Goal: Answer question/provide support: Share knowledge or assist other users

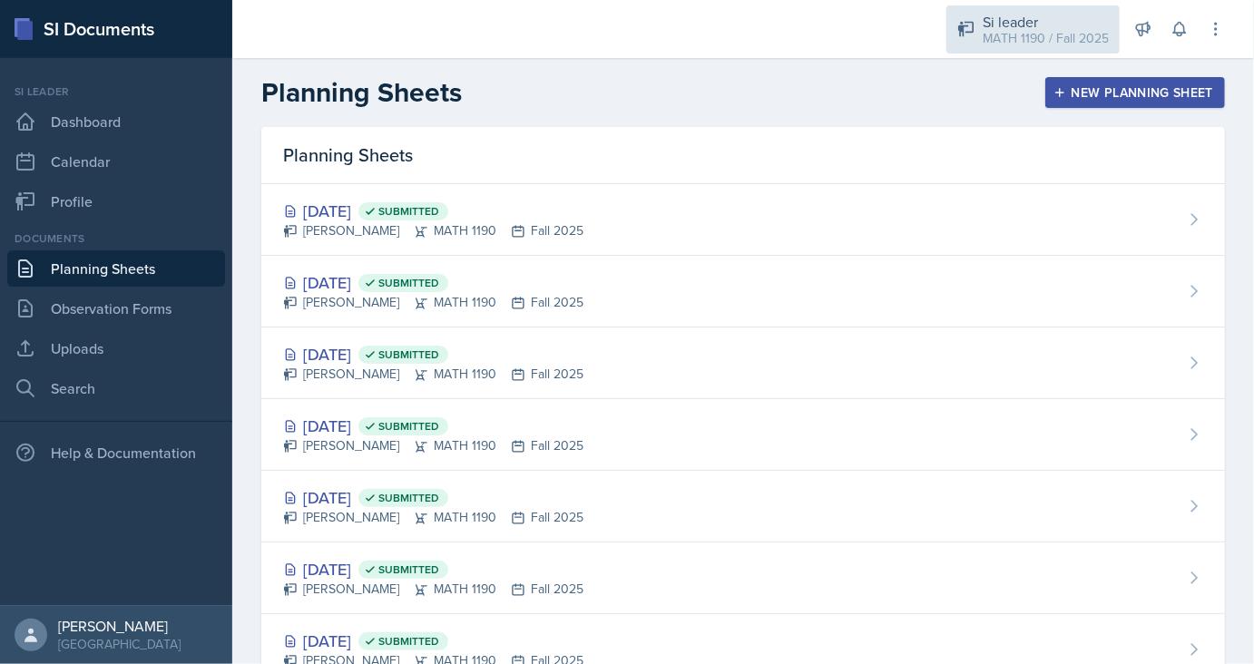
click at [1075, 12] on div "Si leader" at bounding box center [1045, 22] width 126 height 22
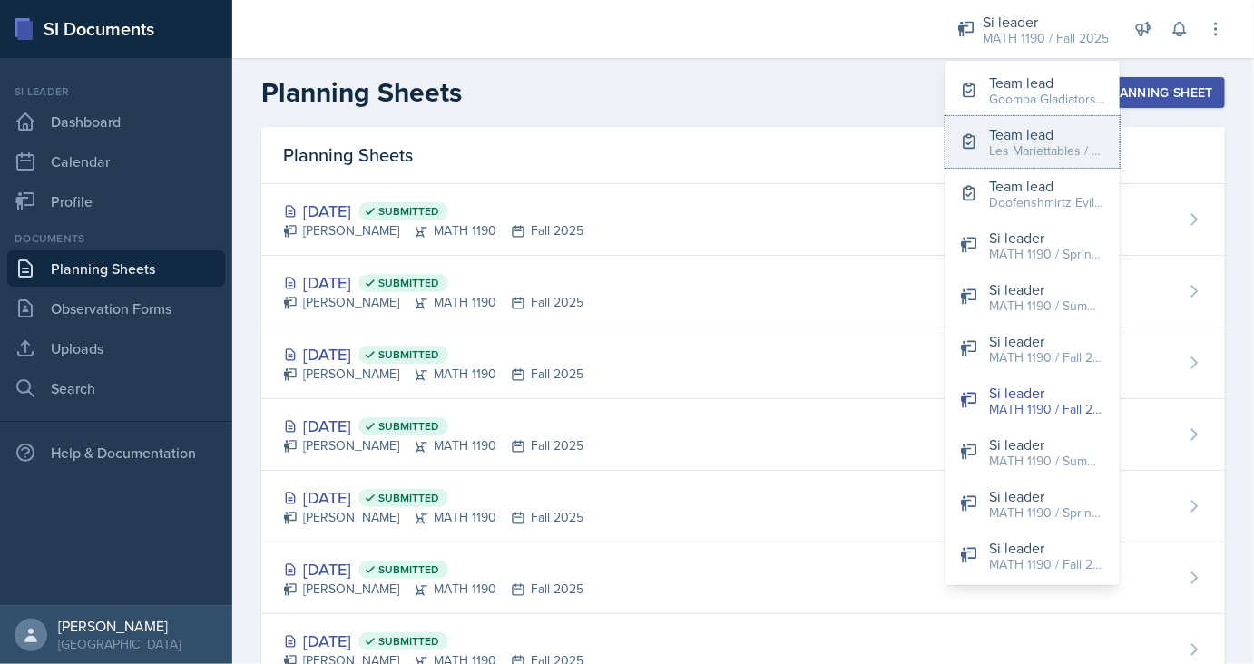
click at [1042, 153] on div "Les Mariettables / Fall 2025" at bounding box center [1047, 151] width 116 height 19
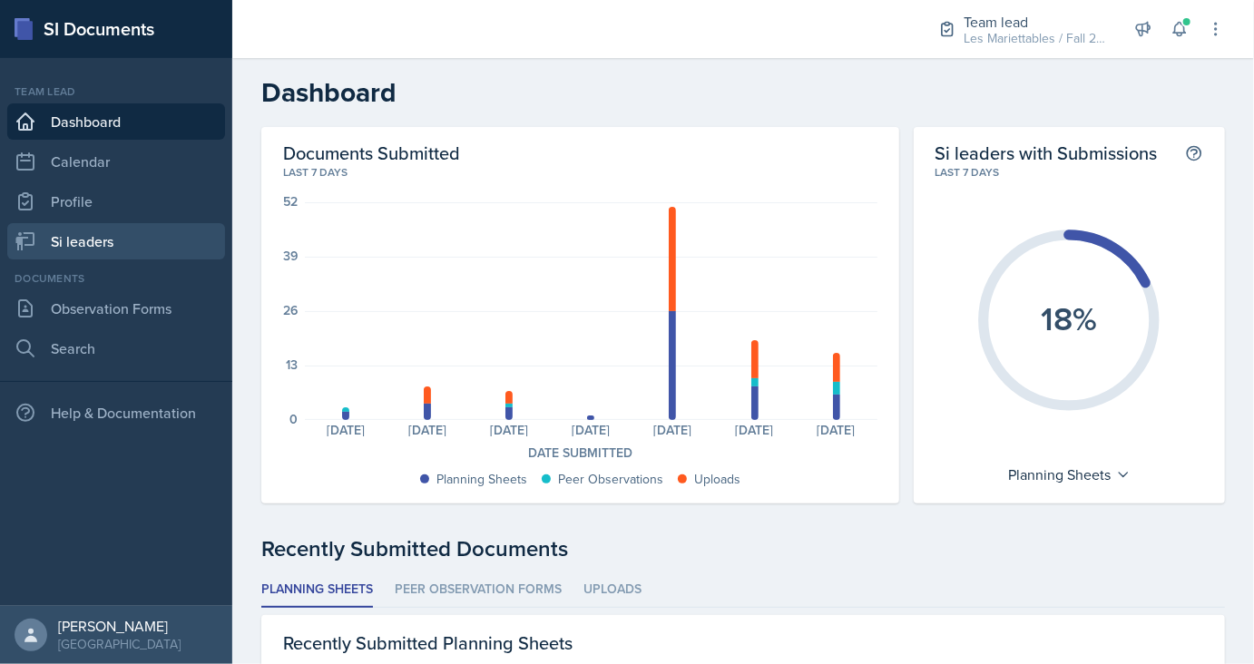
click at [111, 237] on link "Si leaders" at bounding box center [116, 241] width 218 height 36
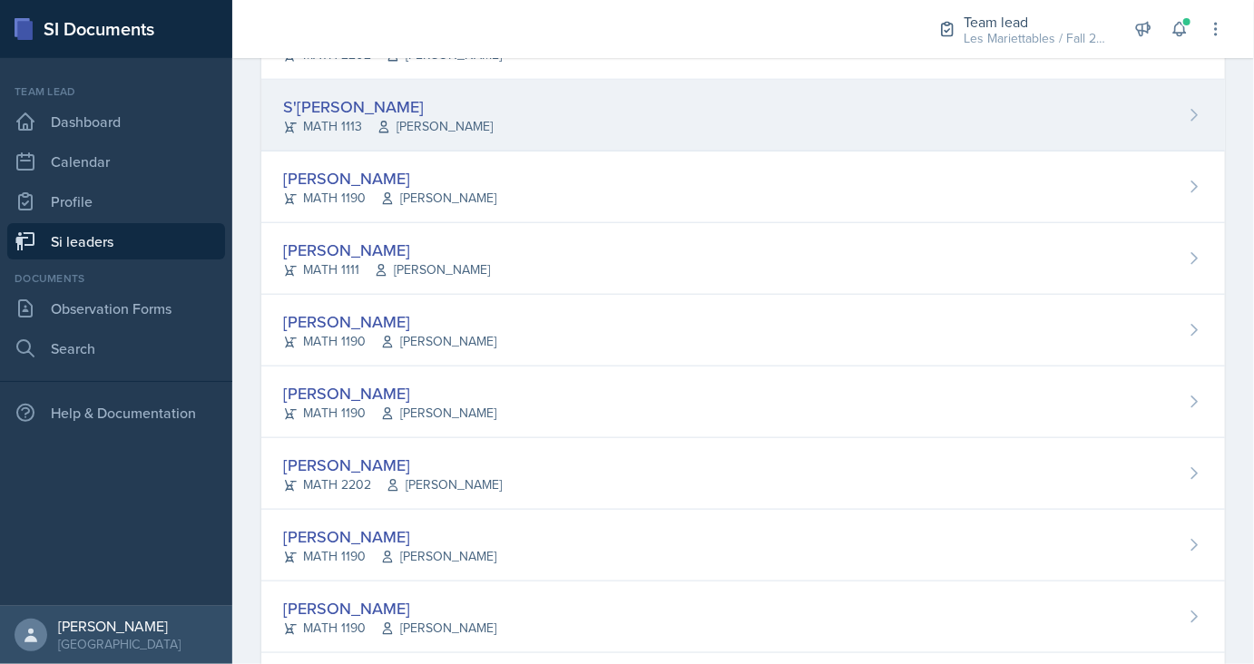
scroll to position [809, 0]
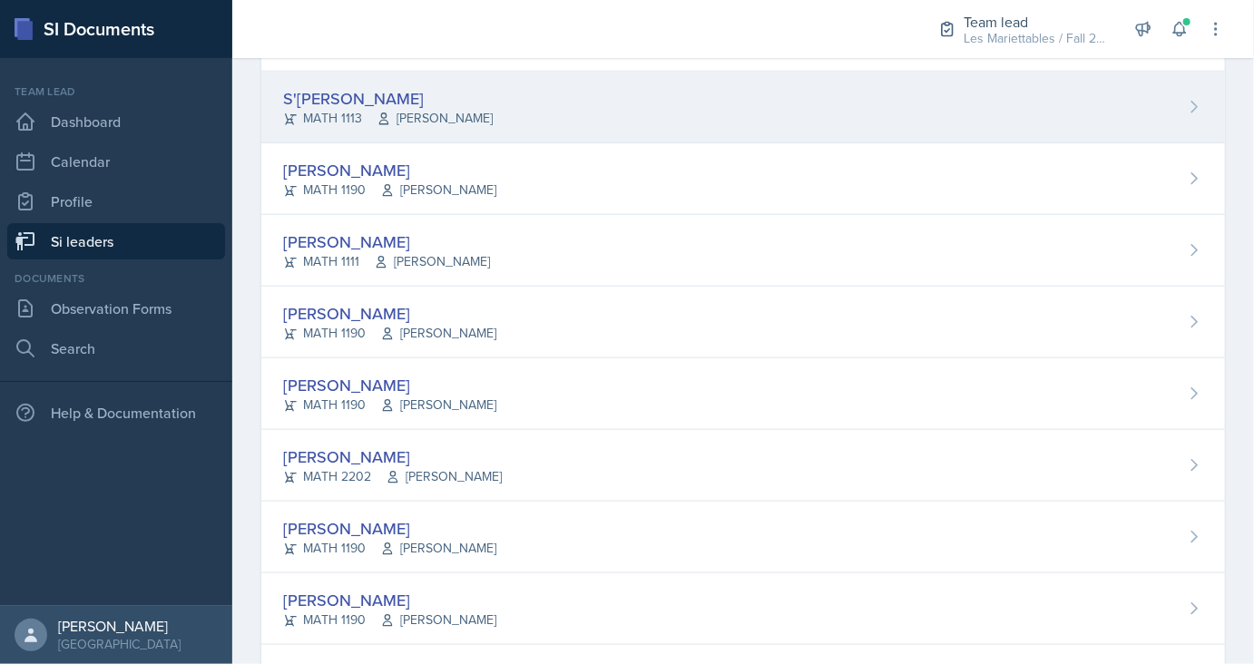
click at [373, 100] on div "S'[PERSON_NAME]" at bounding box center [388, 98] width 210 height 24
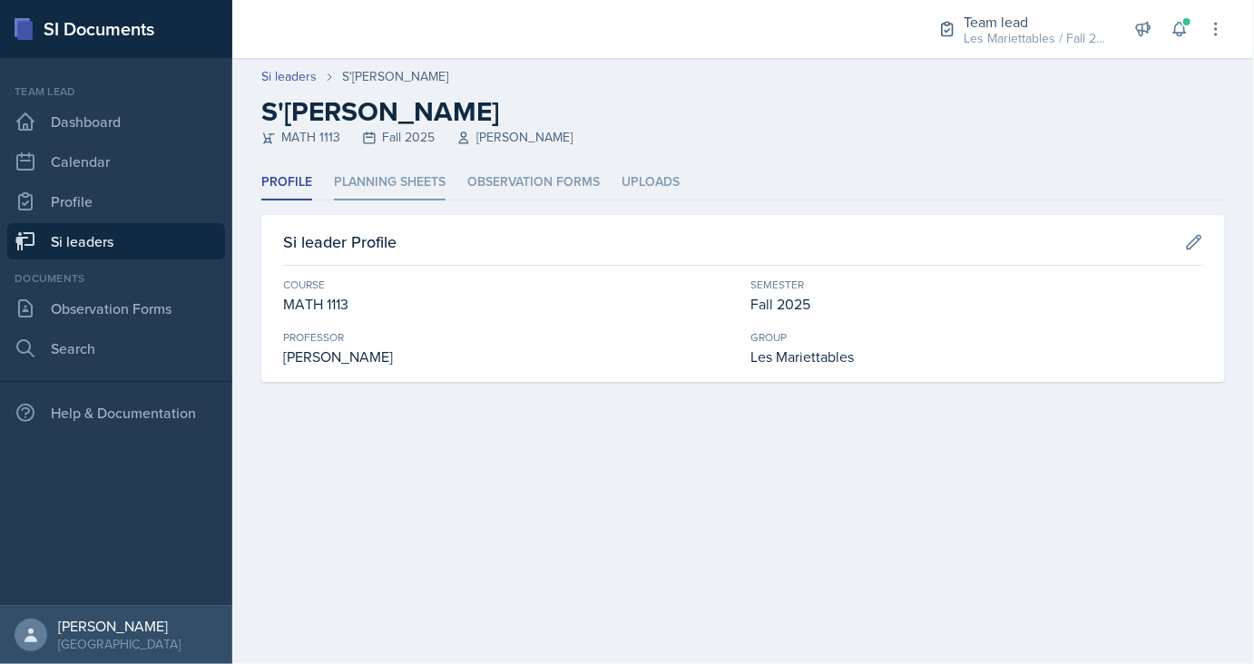
click at [379, 199] on li "Planning Sheets" at bounding box center [390, 182] width 112 height 35
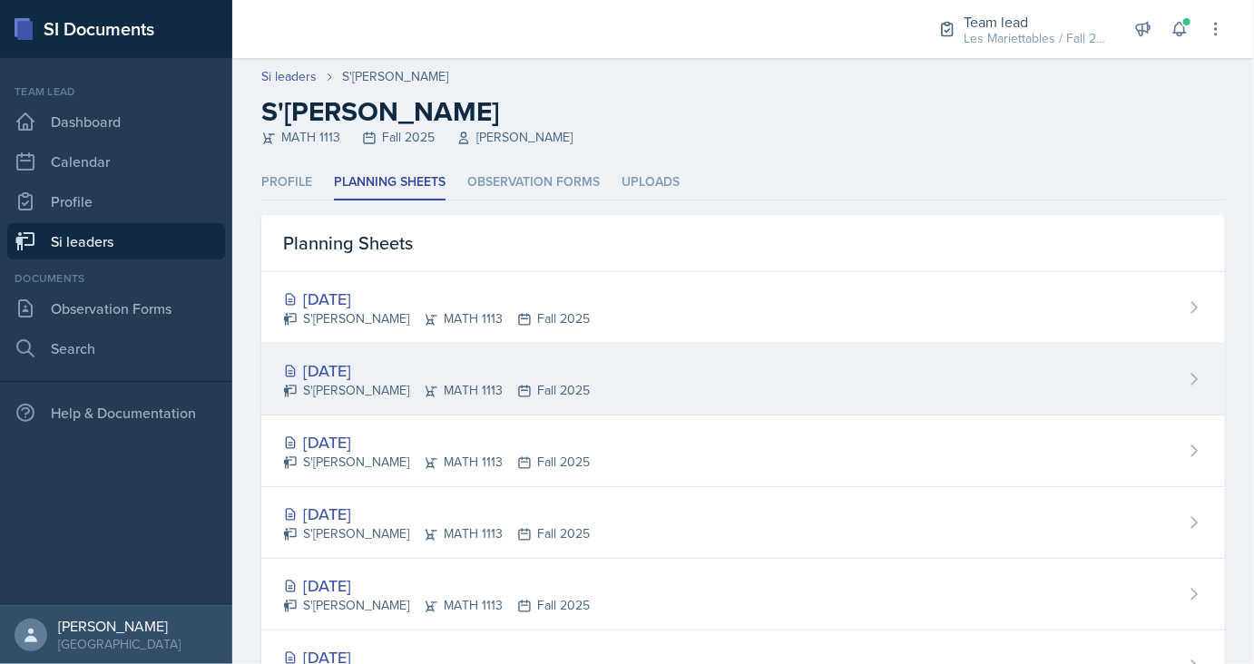
click at [370, 358] on div "[DATE]" at bounding box center [436, 370] width 307 height 24
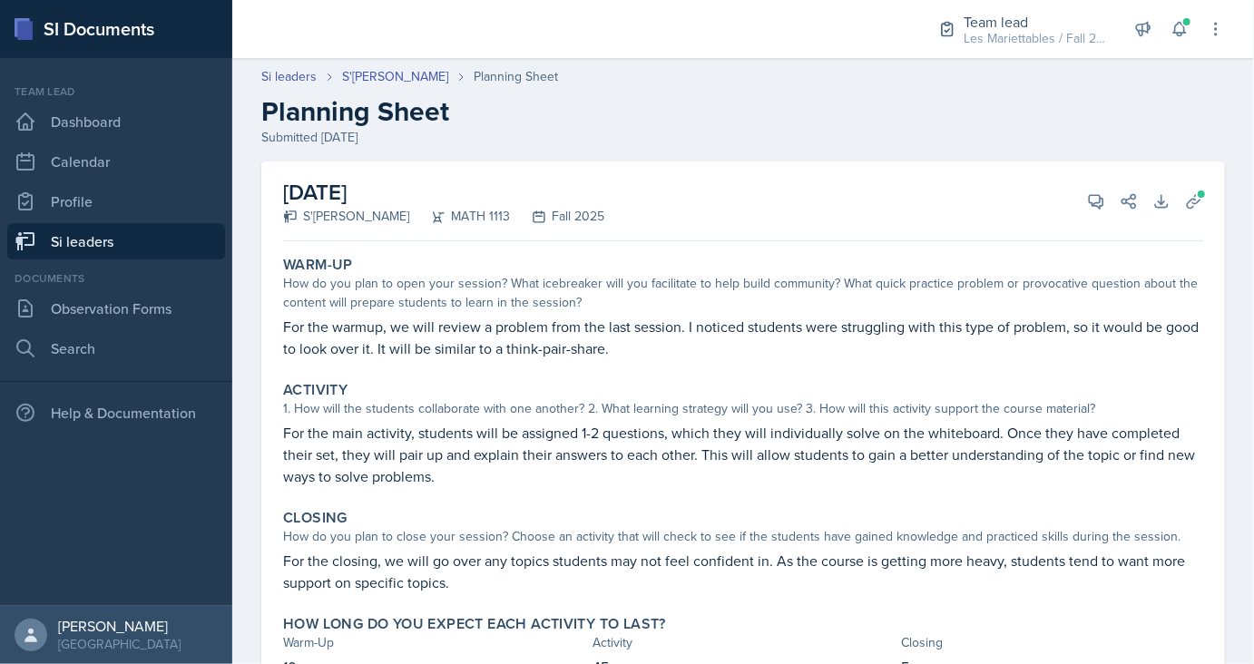
scroll to position [86, 0]
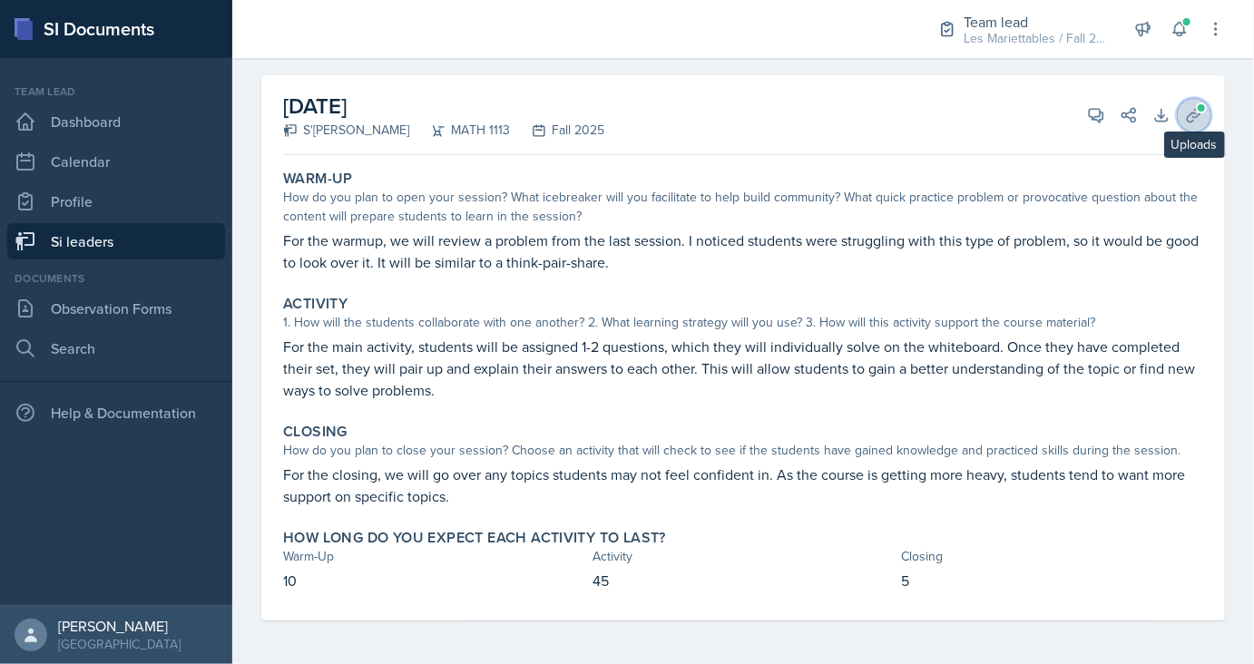
click at [1192, 104] on button "Uploads" at bounding box center [1194, 115] width 33 height 33
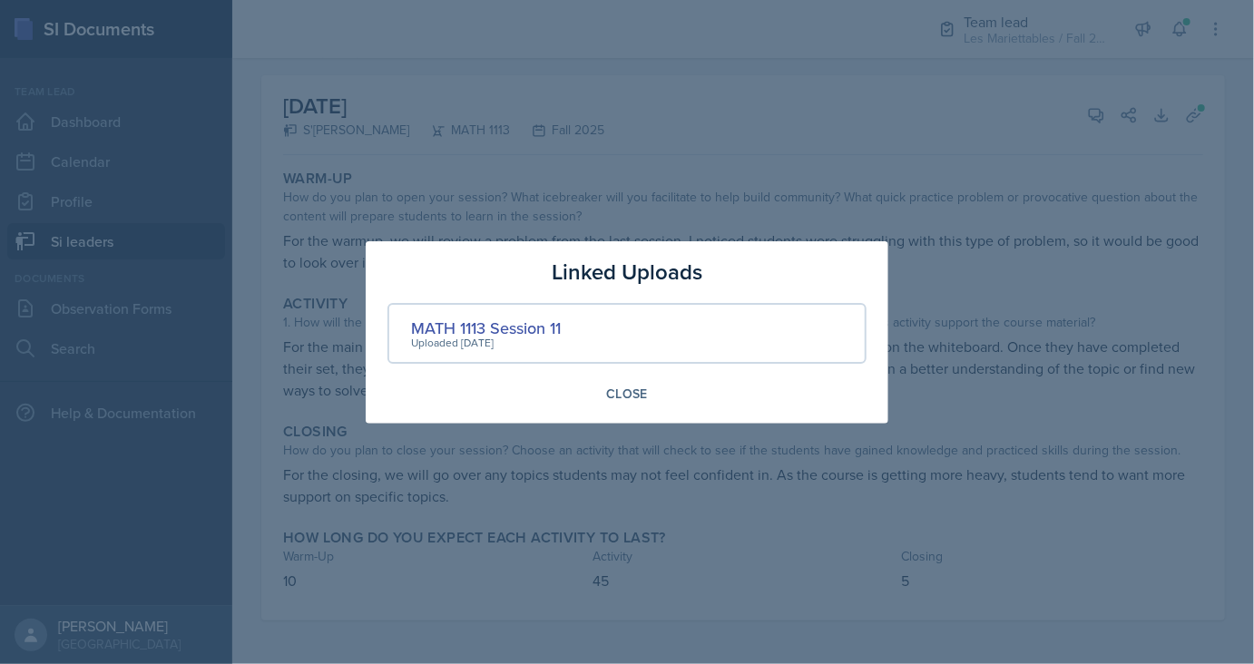
click at [920, 150] on div at bounding box center [627, 332] width 1254 height 664
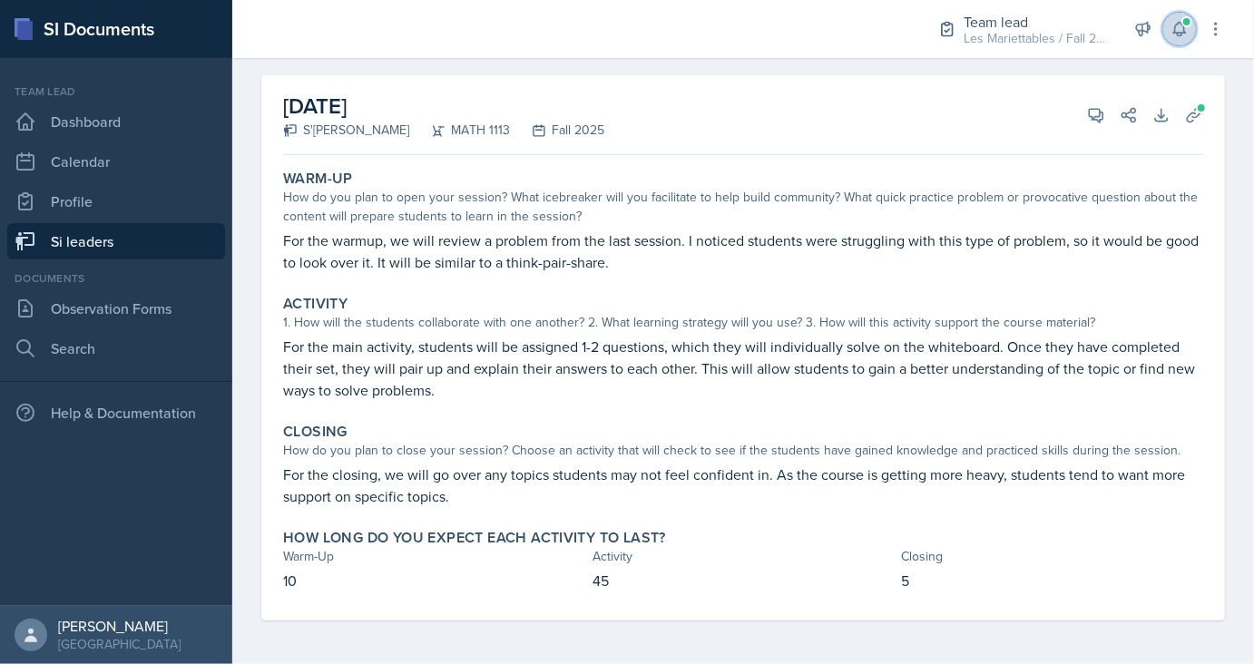
click at [1178, 34] on icon at bounding box center [1179, 30] width 12 height 14
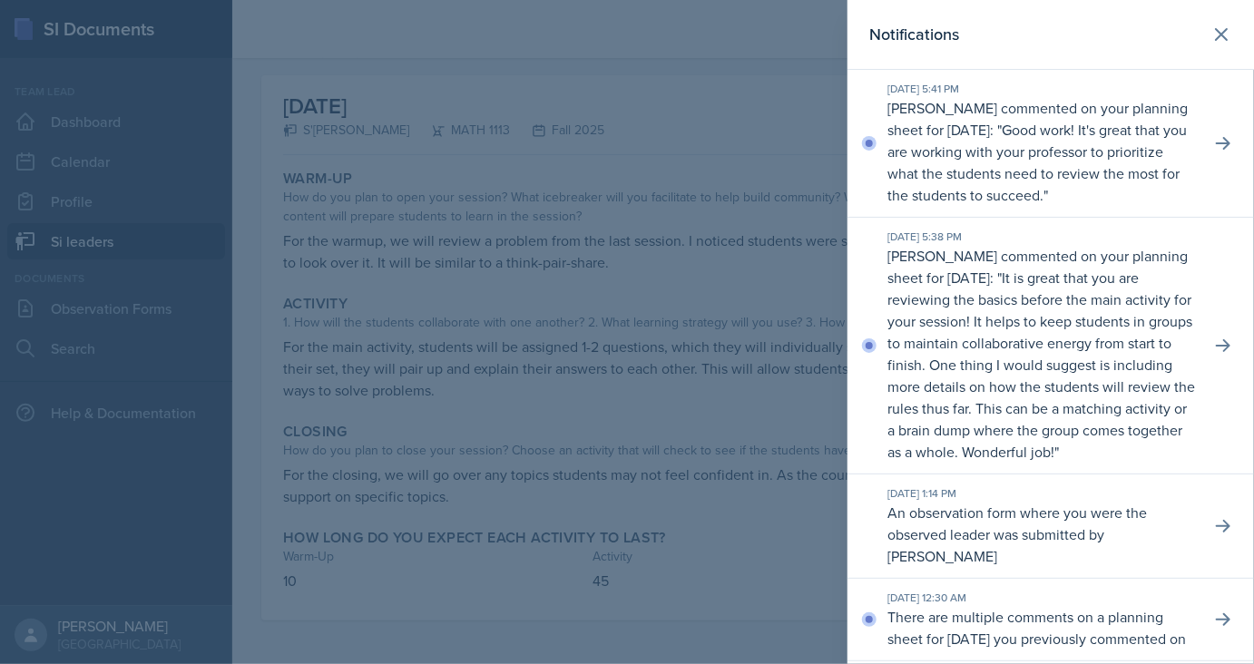
click at [694, 333] on div at bounding box center [627, 332] width 1254 height 664
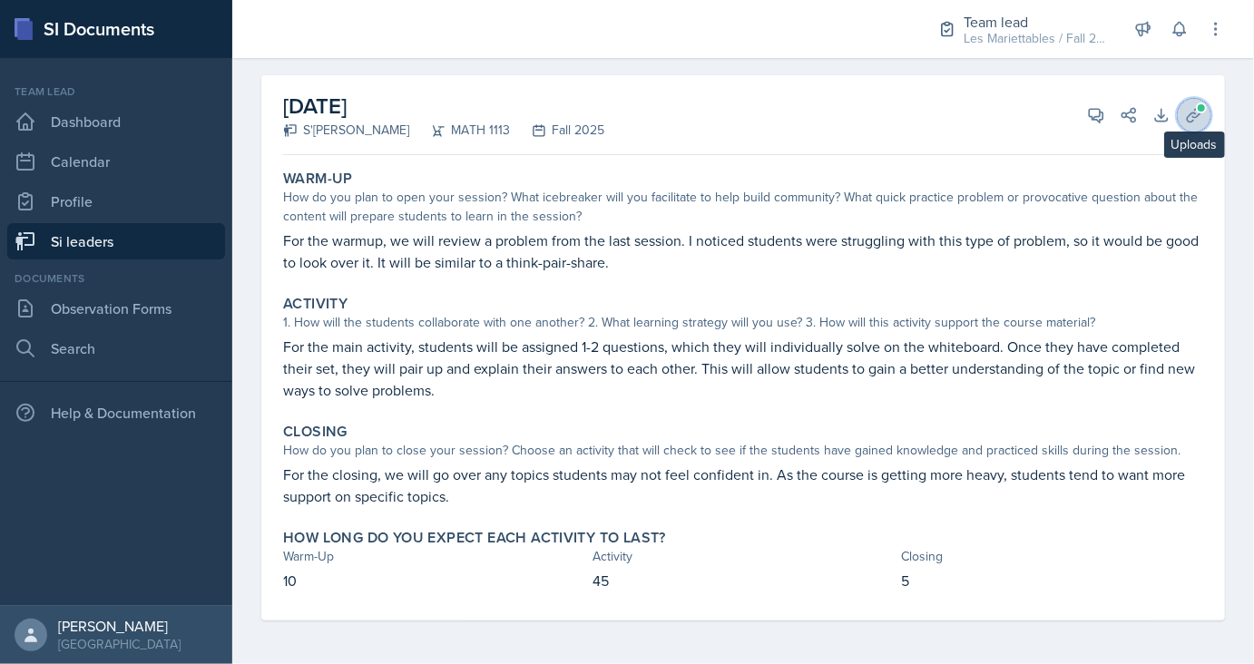
click at [1195, 116] on icon at bounding box center [1194, 115] width 14 height 14
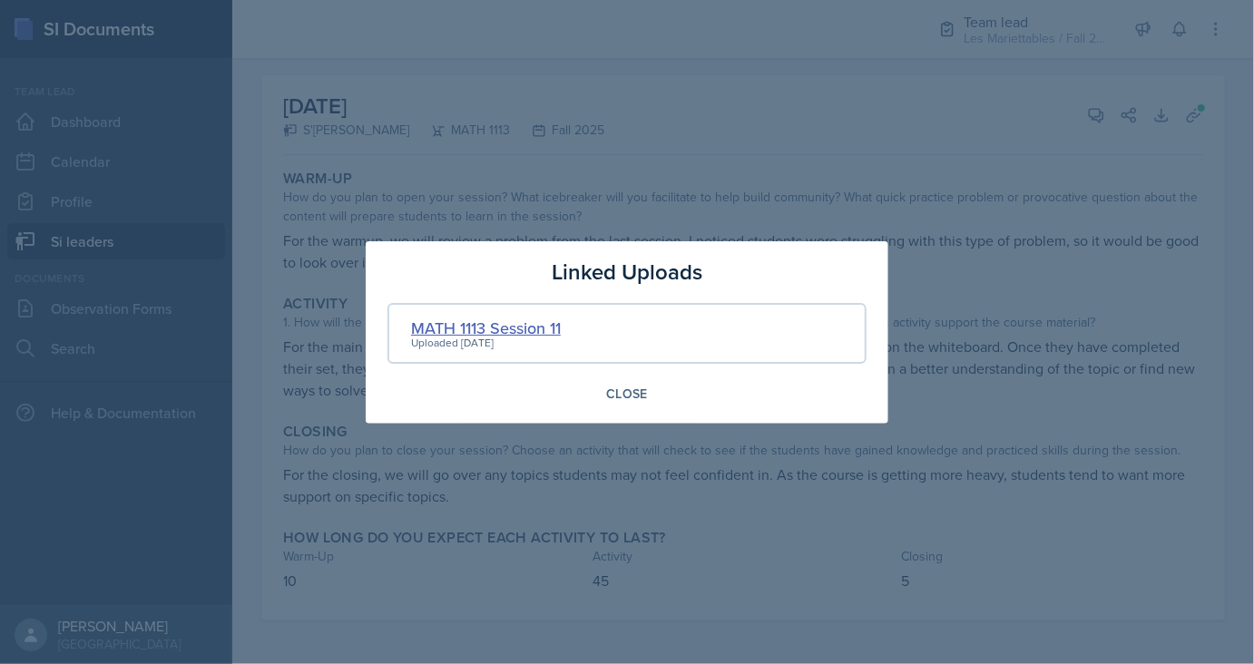
click at [482, 319] on div "MATH 1113 Session 11" at bounding box center [486, 328] width 150 height 24
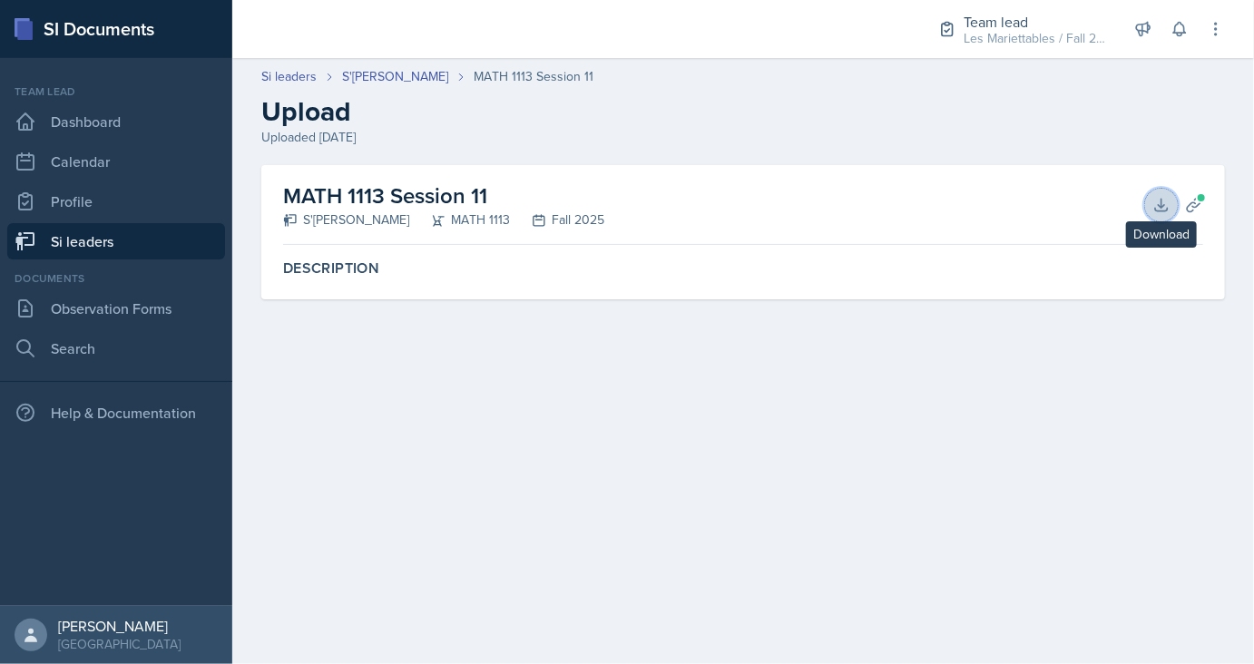
click at [1157, 205] on icon at bounding box center [1161, 205] width 18 height 18
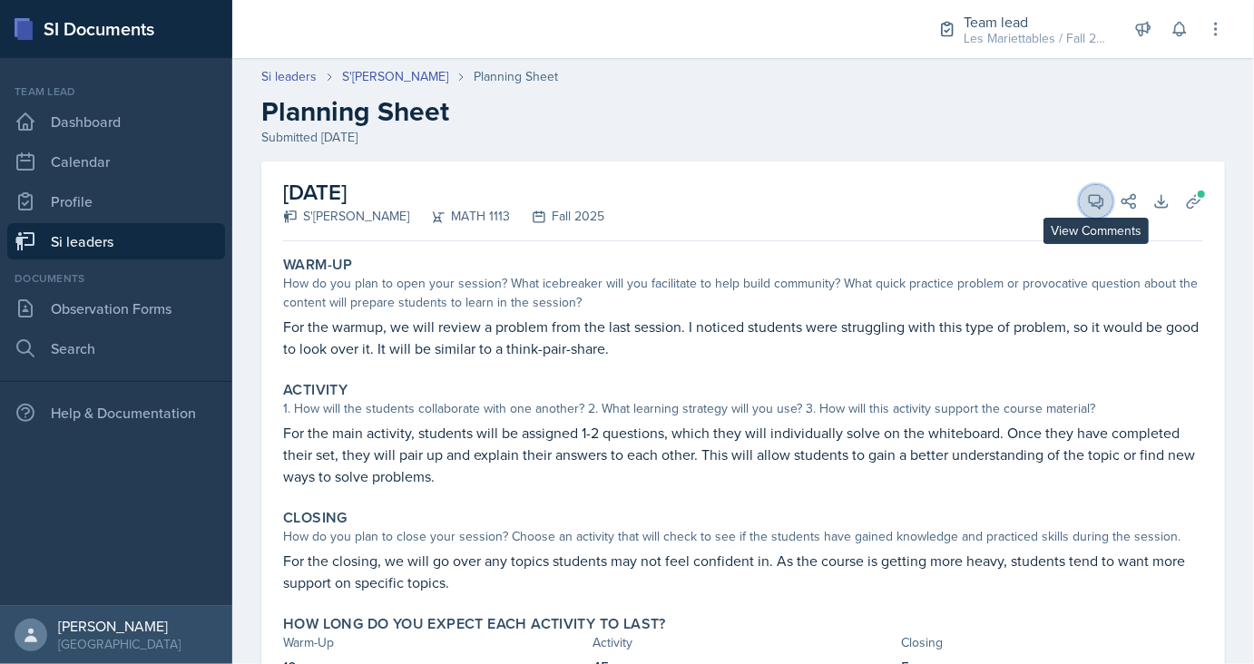
click at [1092, 210] on button "View Comments" at bounding box center [1096, 201] width 33 height 33
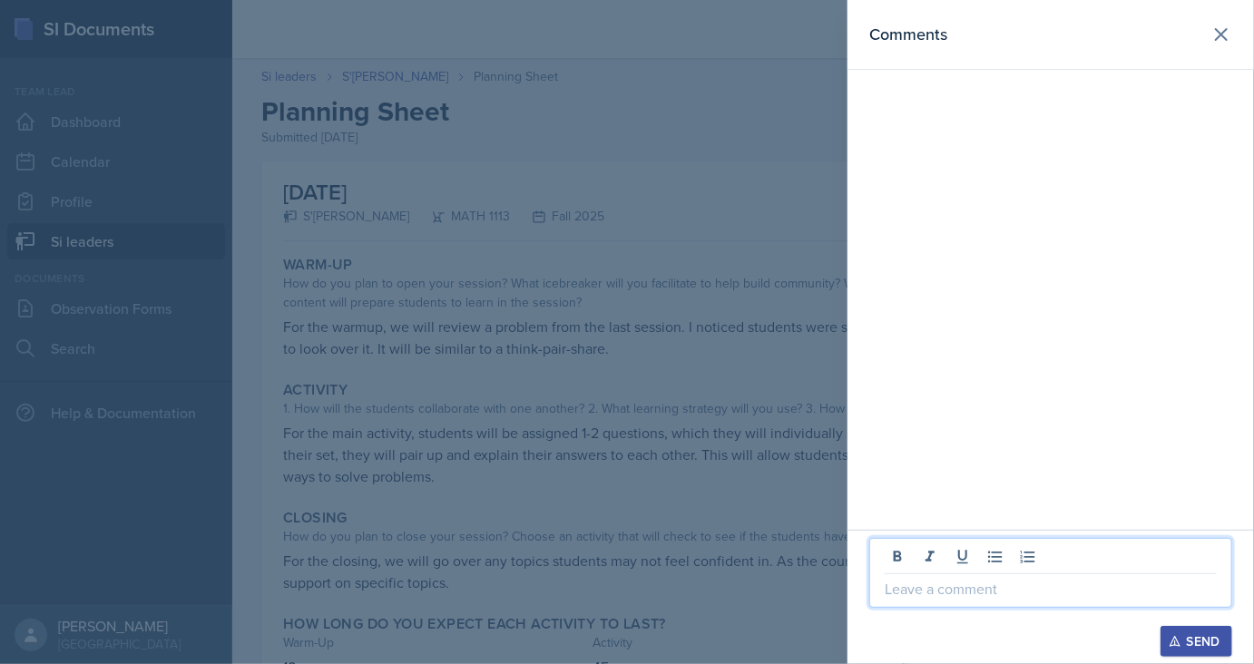
click at [924, 593] on p at bounding box center [1050, 589] width 332 height 22
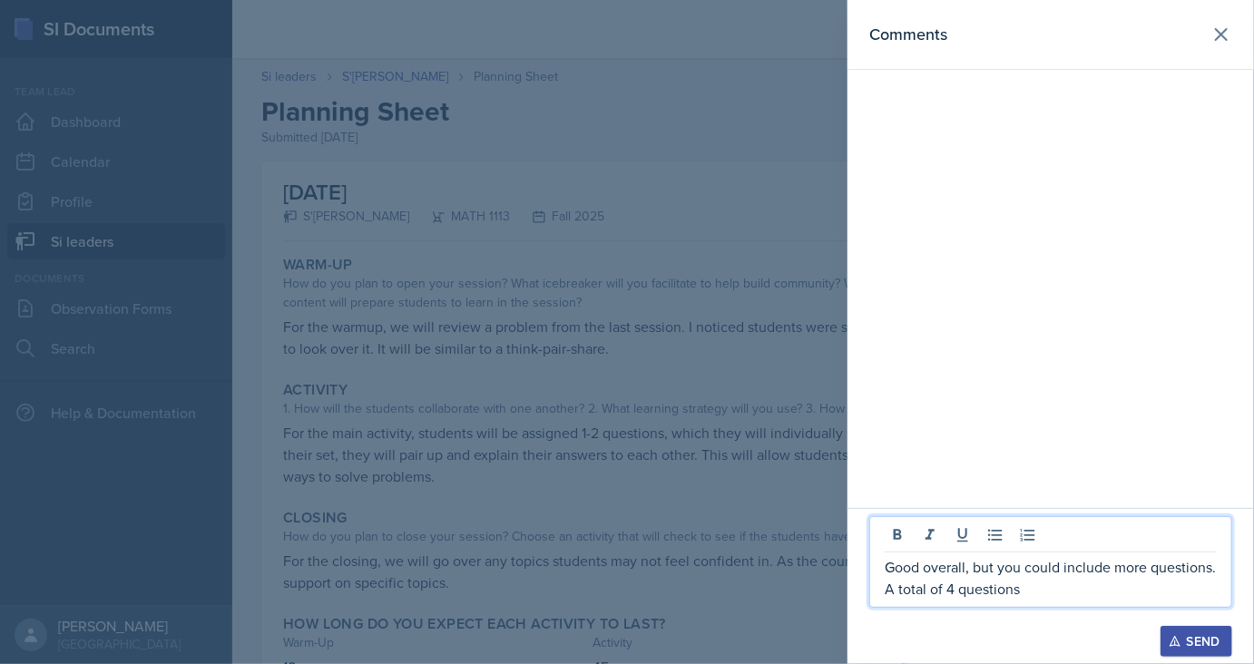
click at [1039, 599] on p "Good overall, but you could include more questions. A total of 4 questions" at bounding box center [1050, 578] width 332 height 44
click at [949, 295] on div "Comments" at bounding box center [1050, 254] width 406 height 508
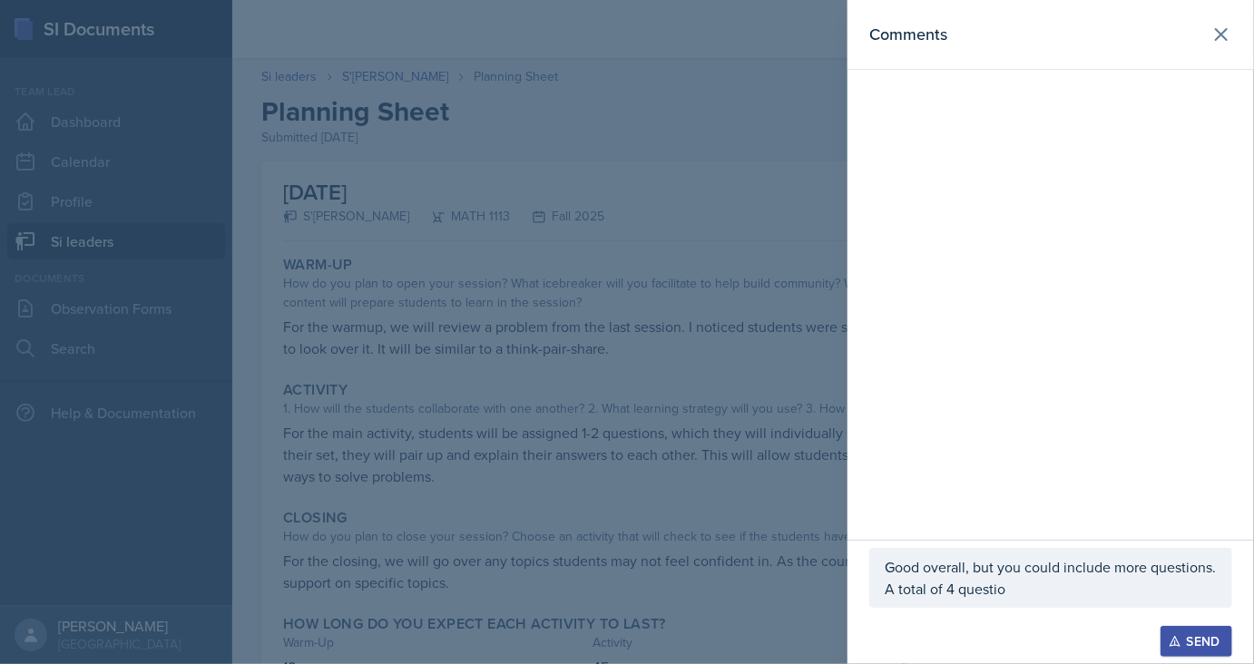
click at [1006, 571] on p "Good overall, but you could include more questions. A total of 4 questio" at bounding box center [1050, 578] width 332 height 44
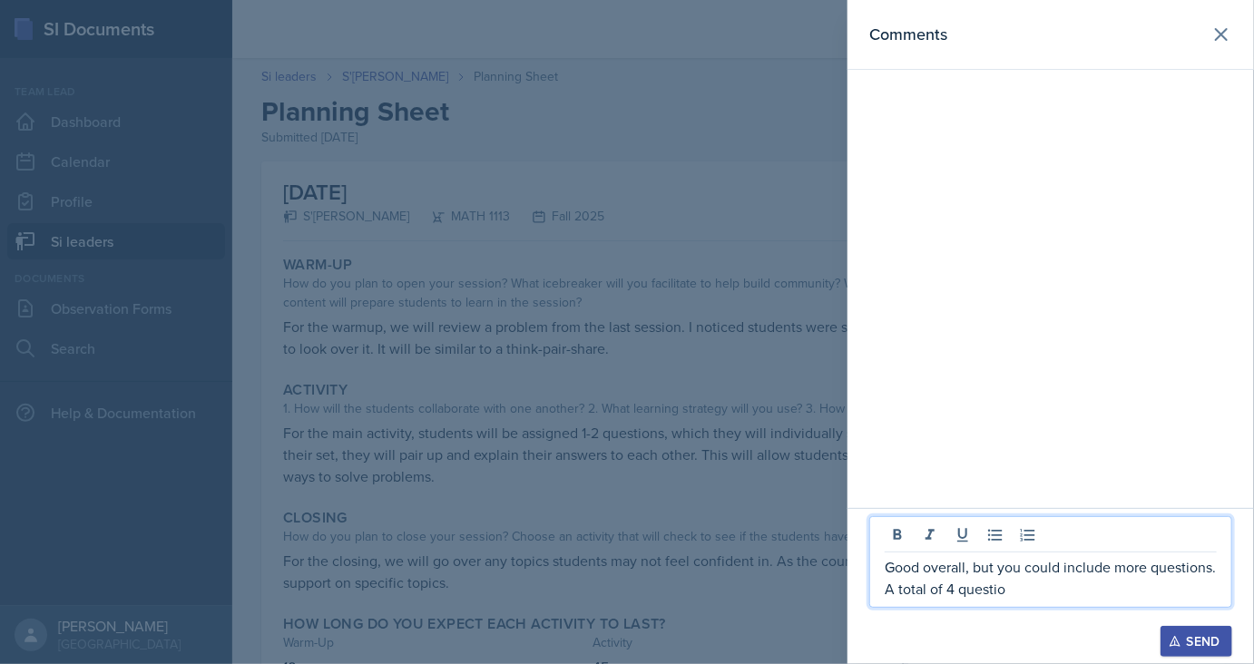
click at [1014, 591] on p "Good overall, but you could include more questions. A total of 4 questio" at bounding box center [1050, 578] width 332 height 44
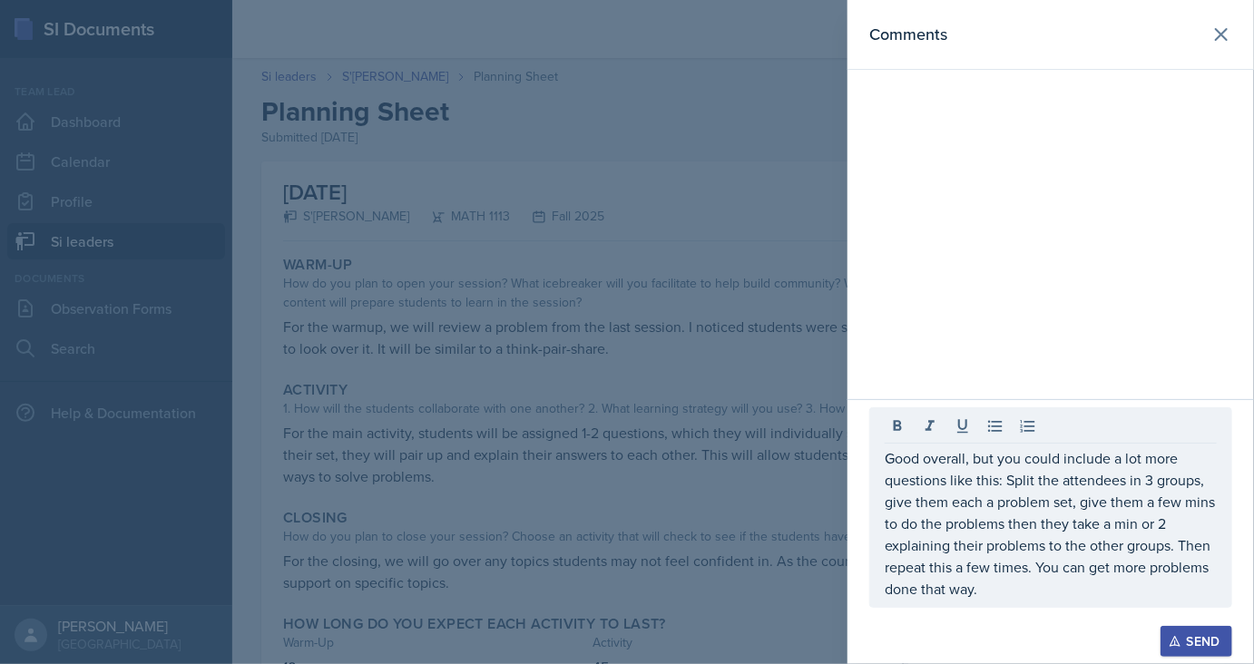
click at [1208, 647] on div "Send" at bounding box center [1196, 641] width 48 height 15
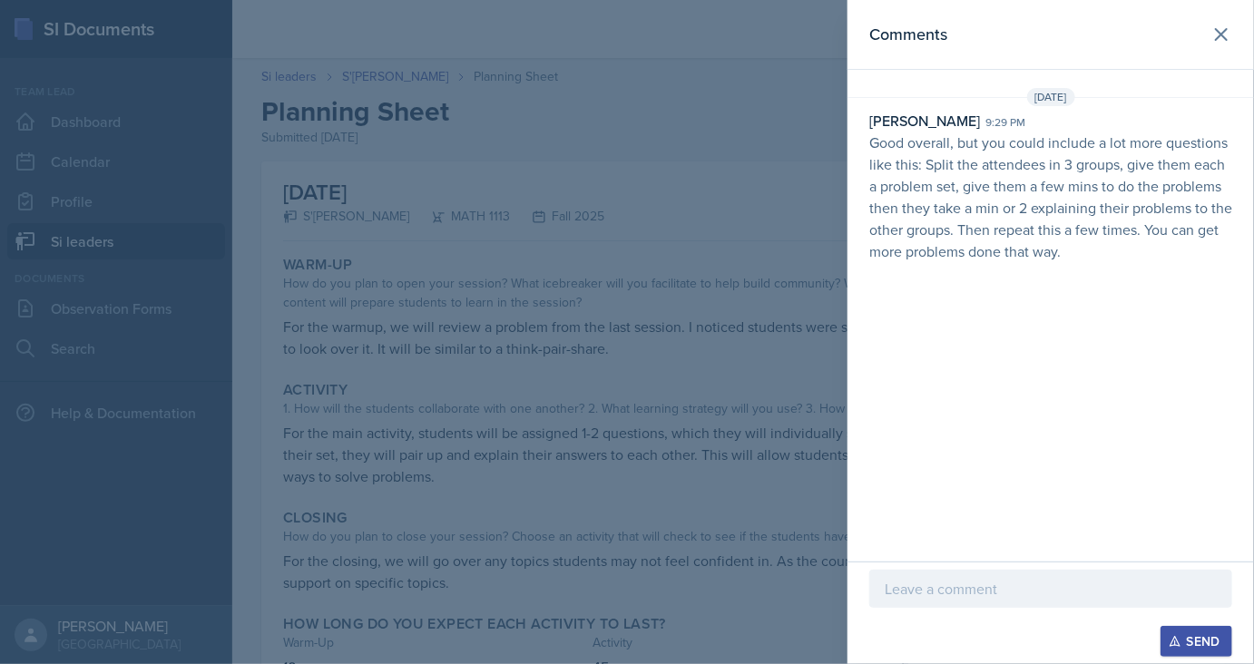
click at [593, 371] on div at bounding box center [627, 332] width 1254 height 664
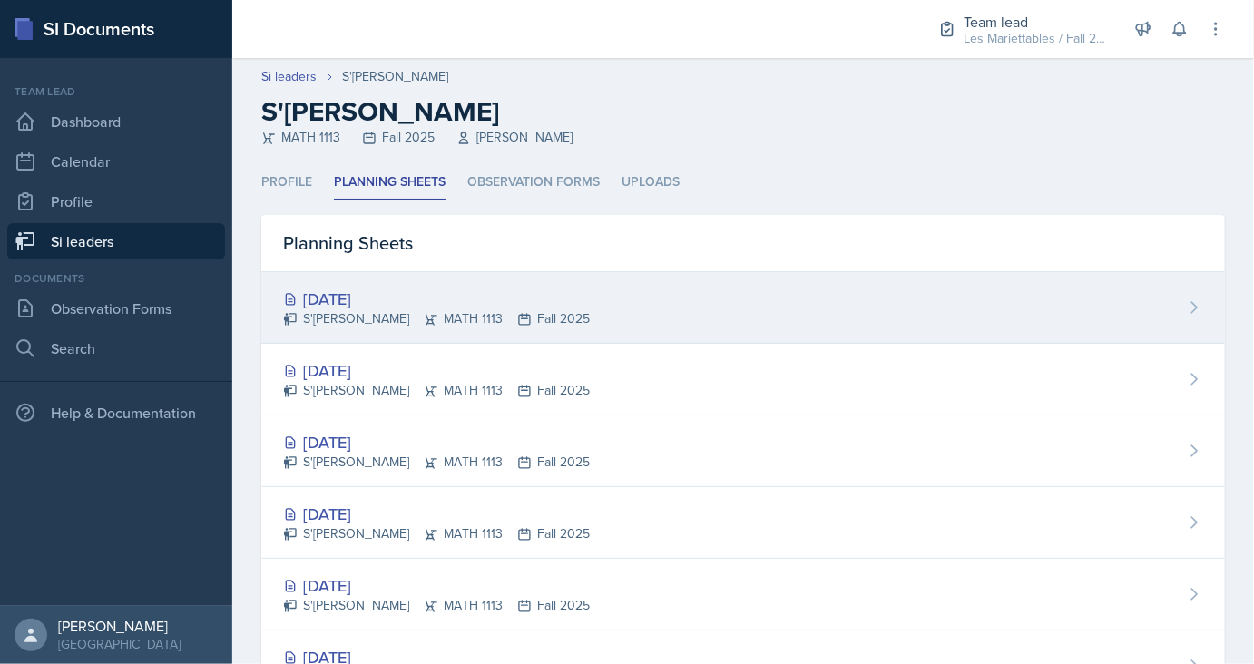
click at [374, 296] on div "[DATE]" at bounding box center [436, 299] width 307 height 24
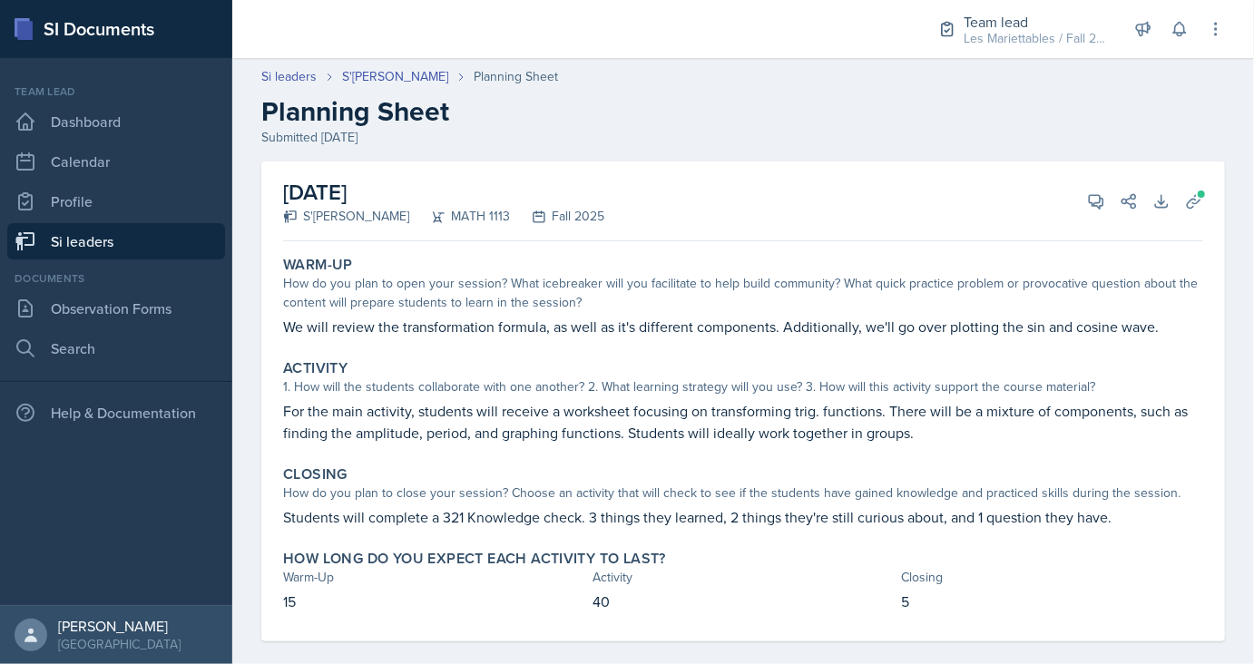
scroll to position [20, 0]
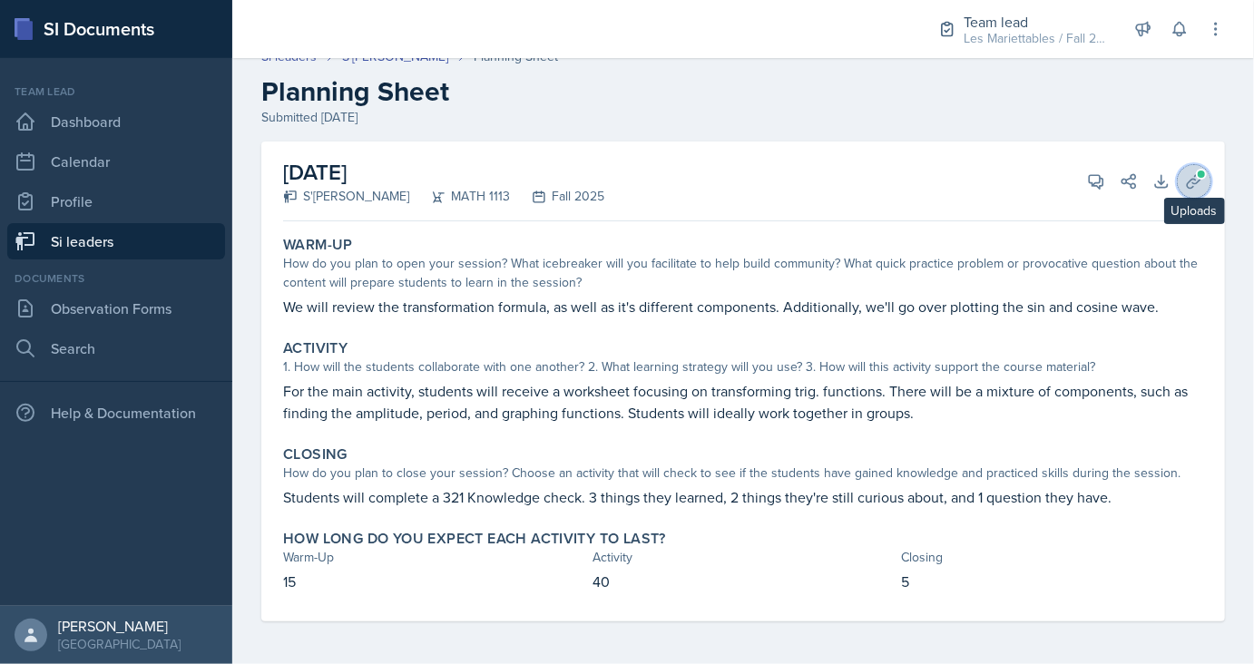
click at [1204, 180] on button "Uploads" at bounding box center [1194, 181] width 33 height 33
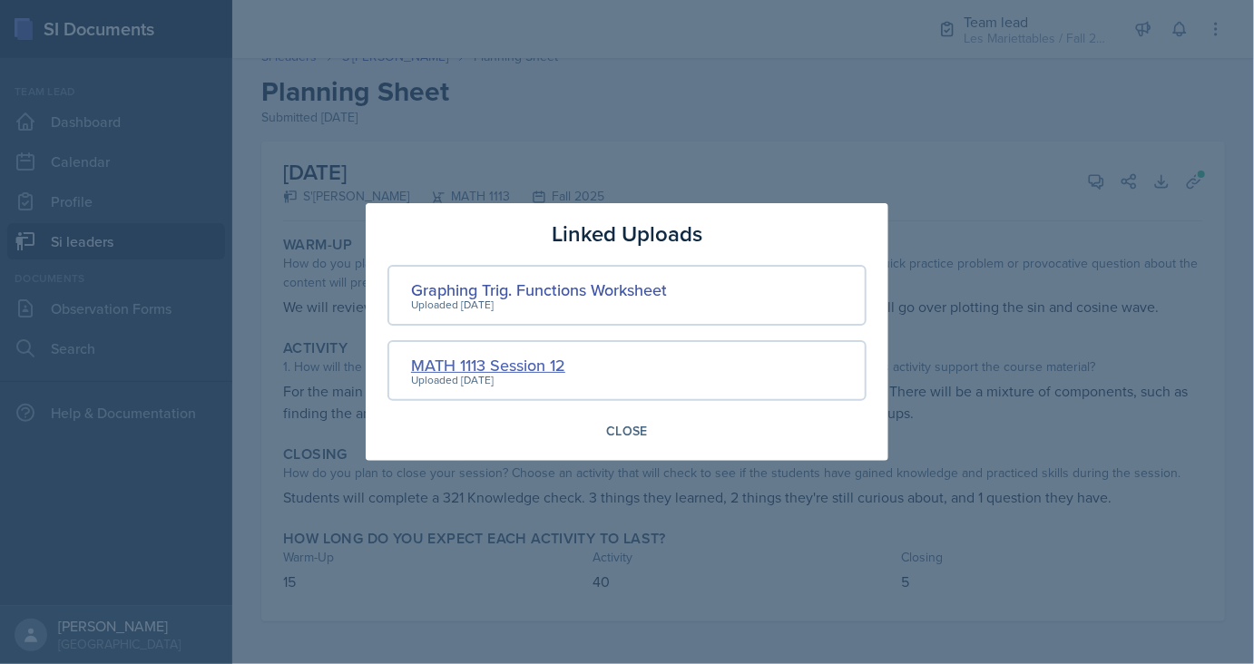
click at [513, 356] on div "MATH 1113 Session 12" at bounding box center [488, 365] width 154 height 24
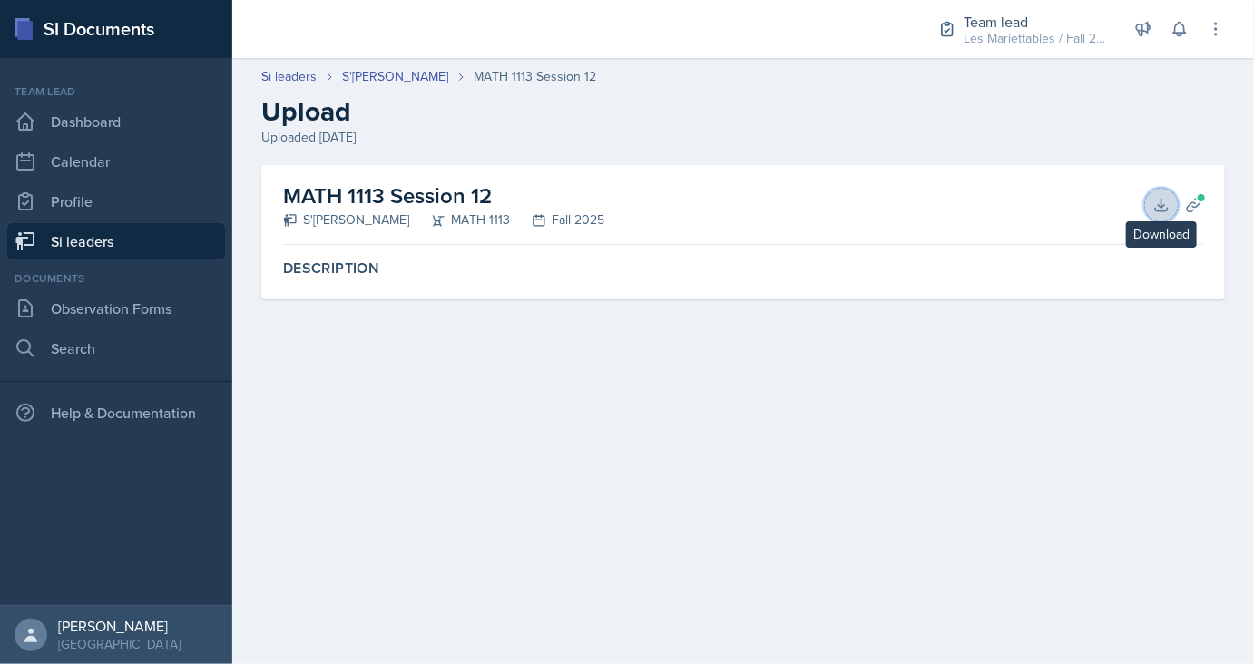
click at [1165, 200] on icon at bounding box center [1161, 205] width 18 height 18
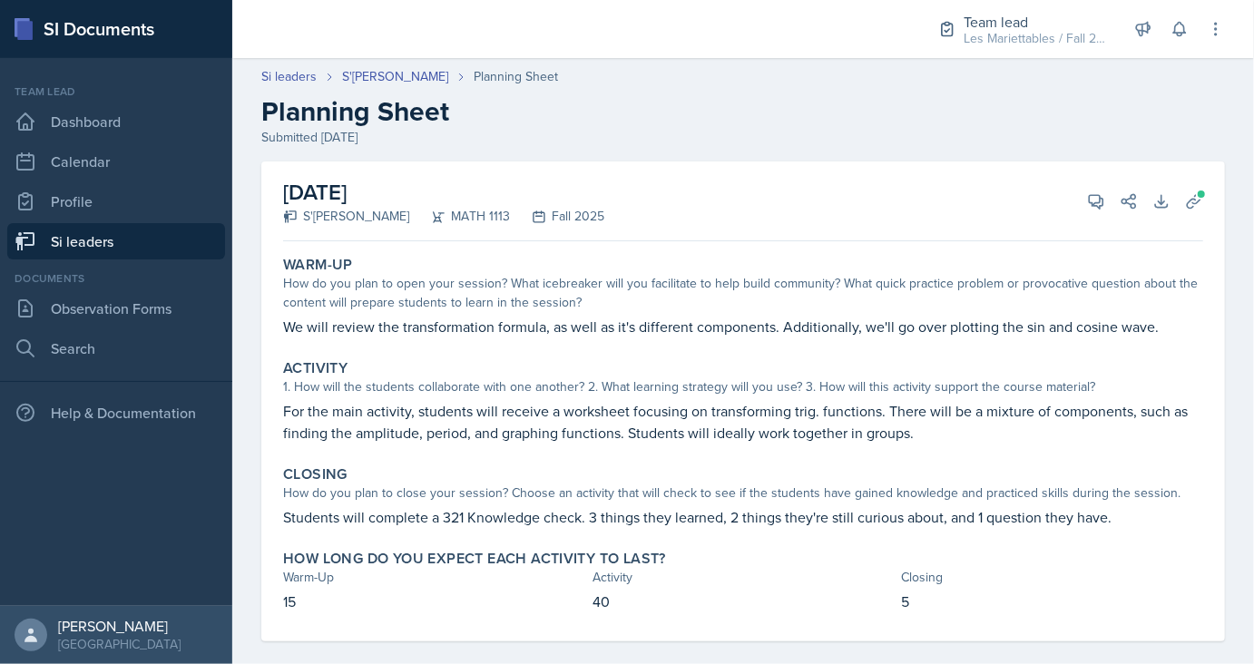
click at [1195, 221] on div "[DATE] S'[PERSON_NAME] MATH 1113 Fall 2025 View Comments Comments Send Share Do…" at bounding box center [743, 201] width 920 height 80
click at [1199, 194] on span at bounding box center [1201, 194] width 11 height 11
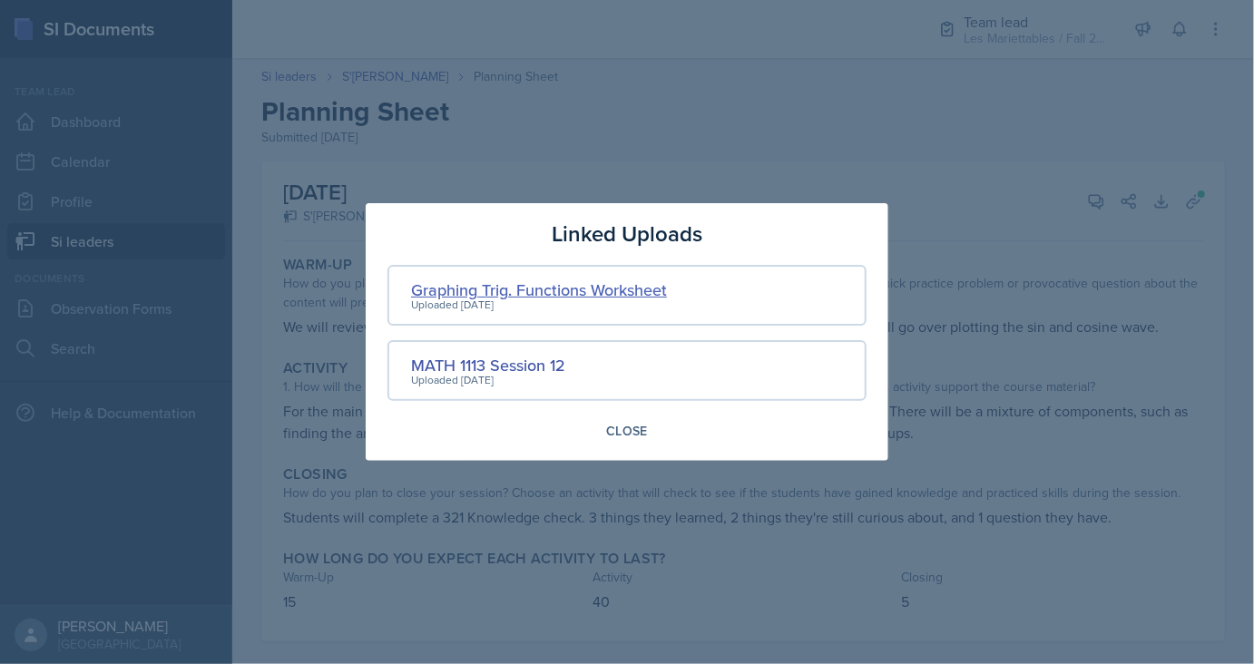
click at [542, 288] on div "Graphing Trig. Functions Worksheet" at bounding box center [539, 290] width 256 height 24
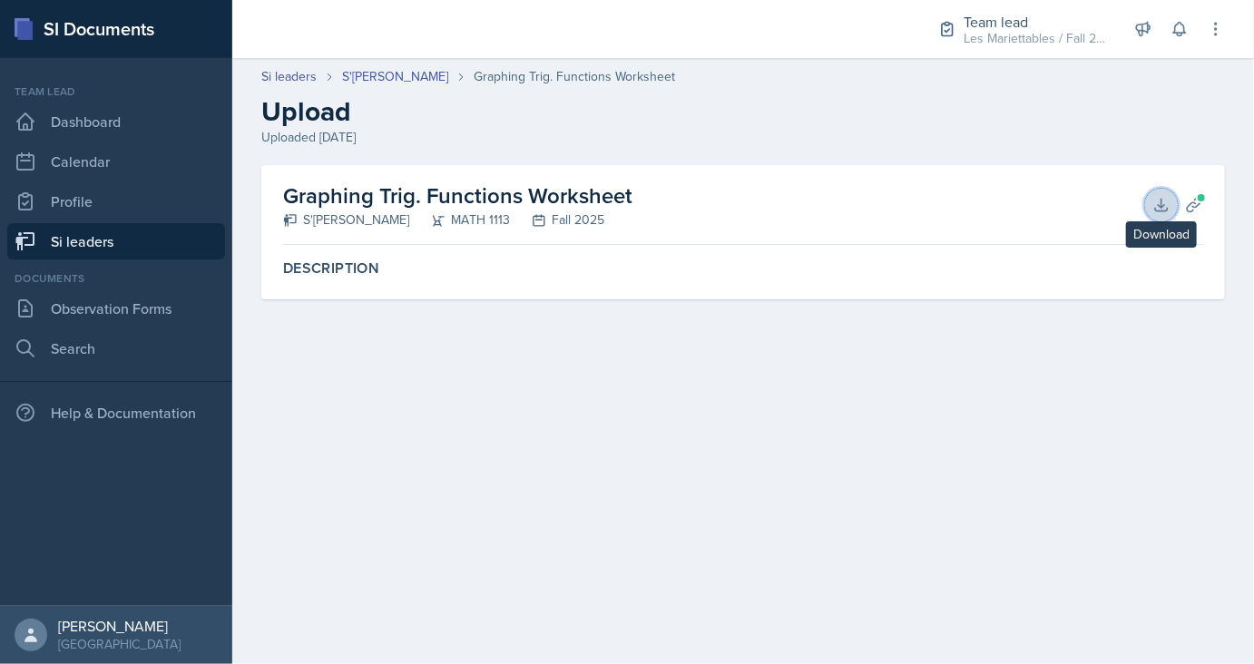
click at [1163, 203] on icon at bounding box center [1161, 205] width 18 height 18
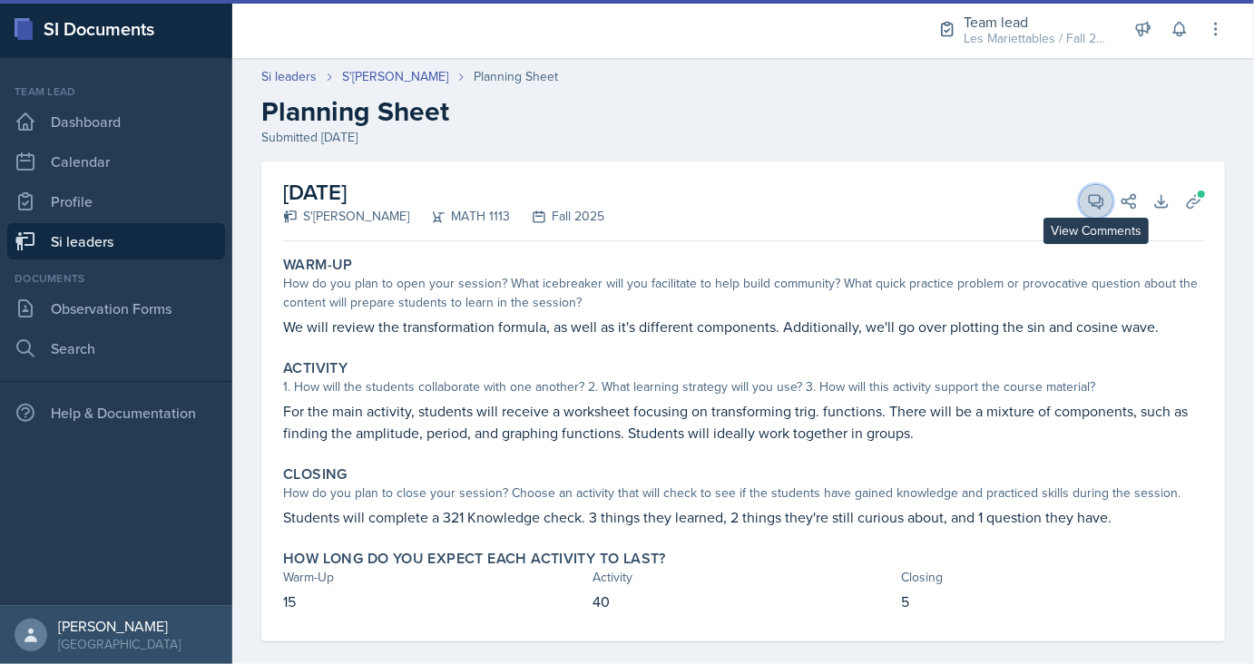
click at [1103, 200] on icon at bounding box center [1097, 202] width 14 height 14
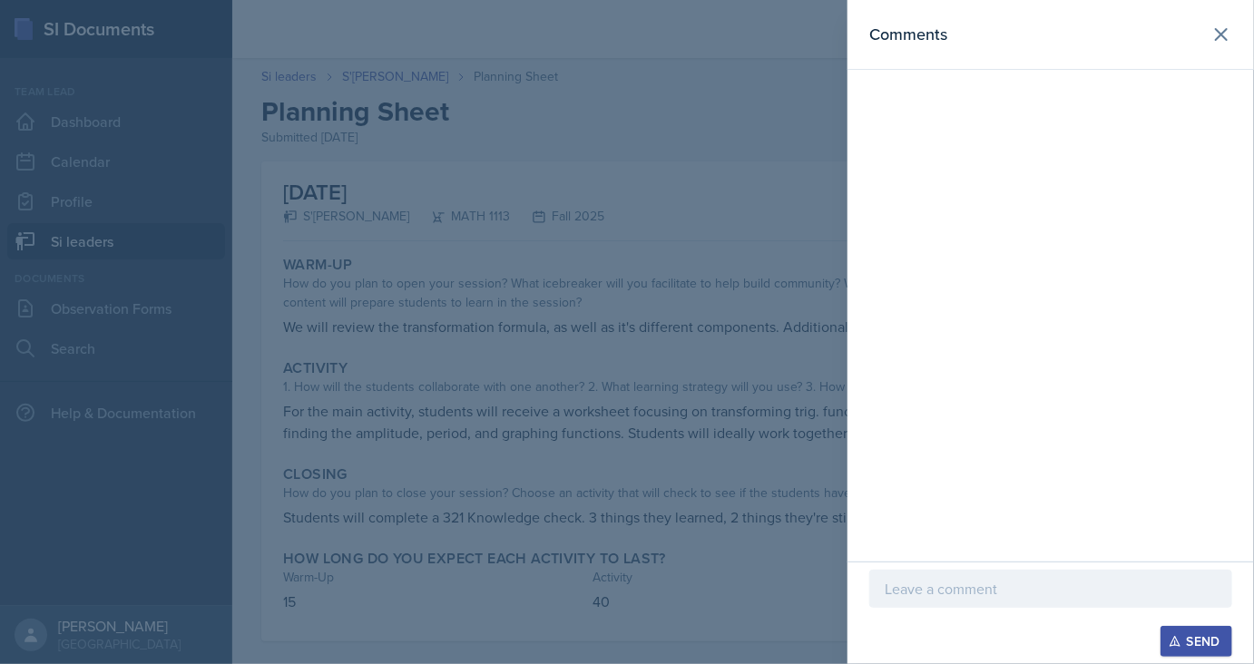
click at [963, 571] on div at bounding box center [1050, 589] width 363 height 38
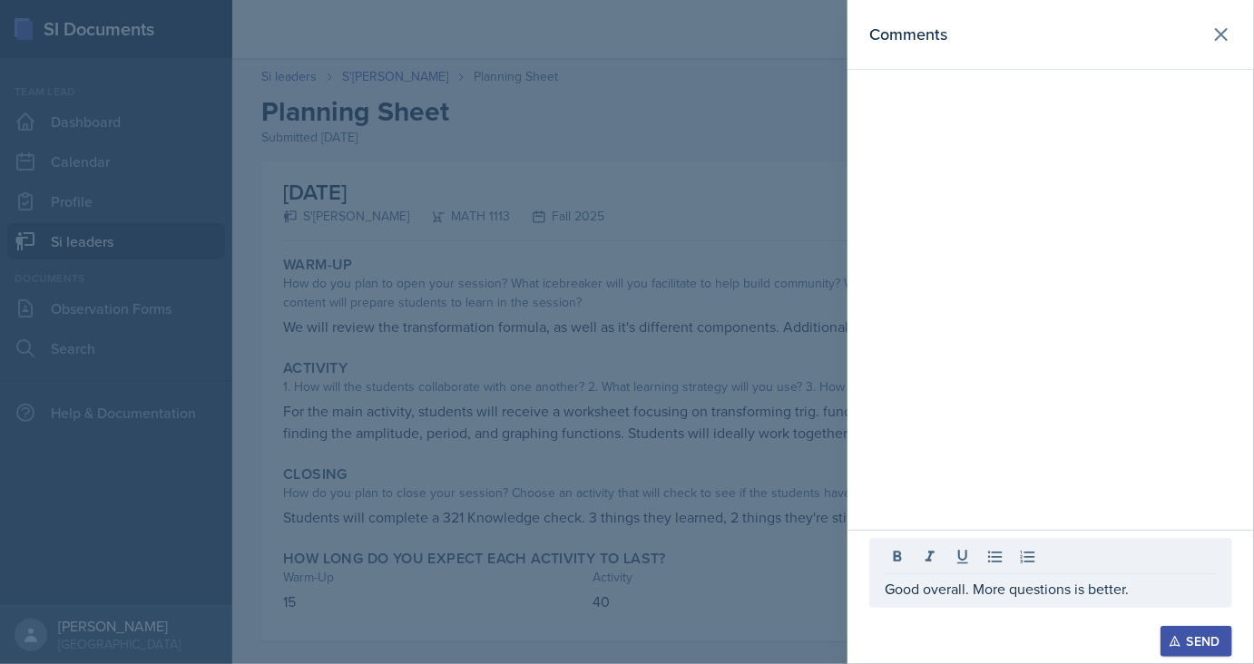
click at [1187, 640] on div "Send" at bounding box center [1196, 641] width 48 height 15
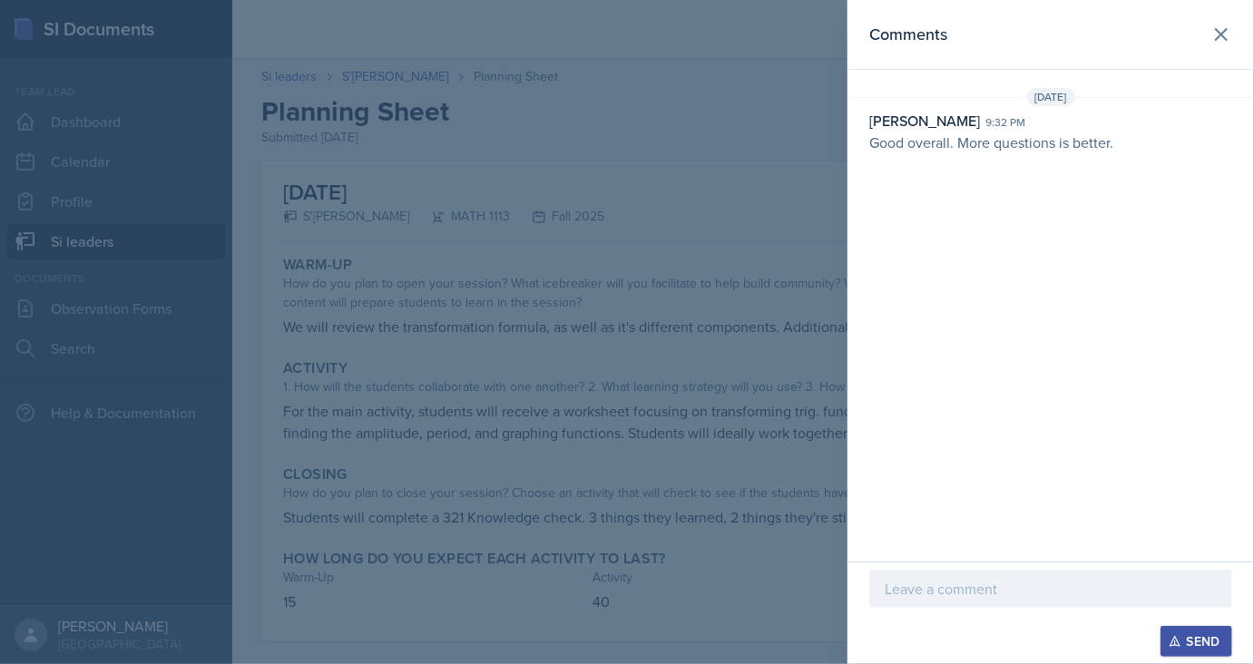
click at [403, 370] on div at bounding box center [627, 332] width 1254 height 664
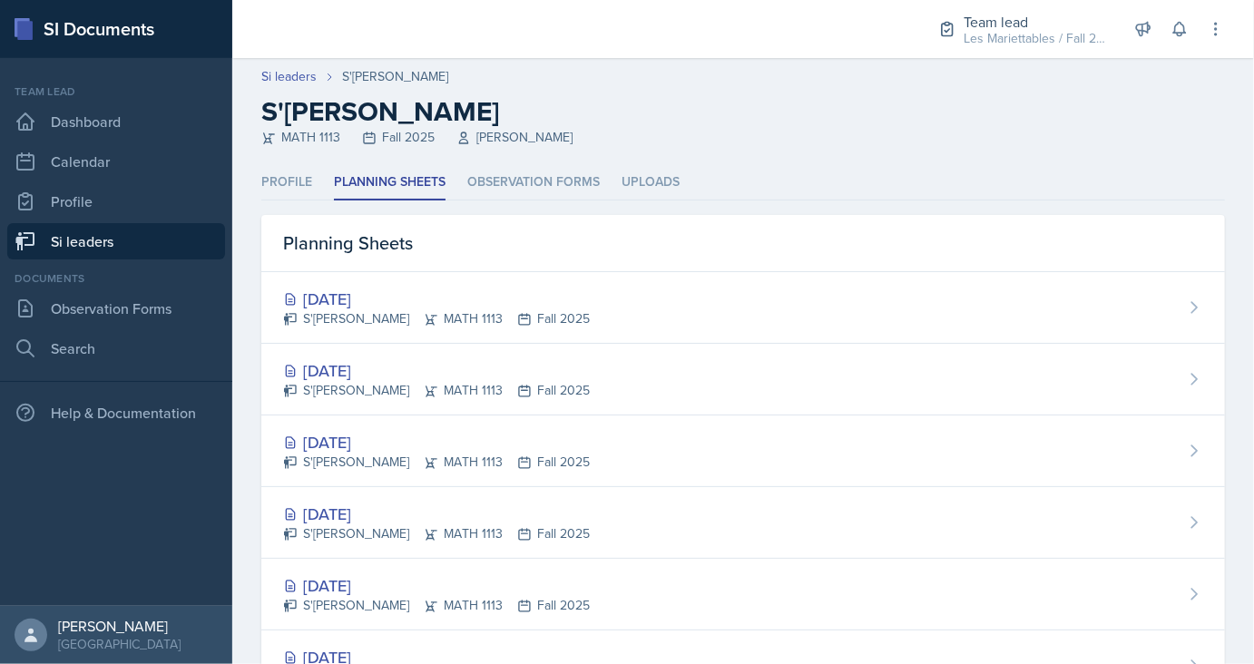
click at [140, 247] on link "Si leaders" at bounding box center [116, 241] width 218 height 36
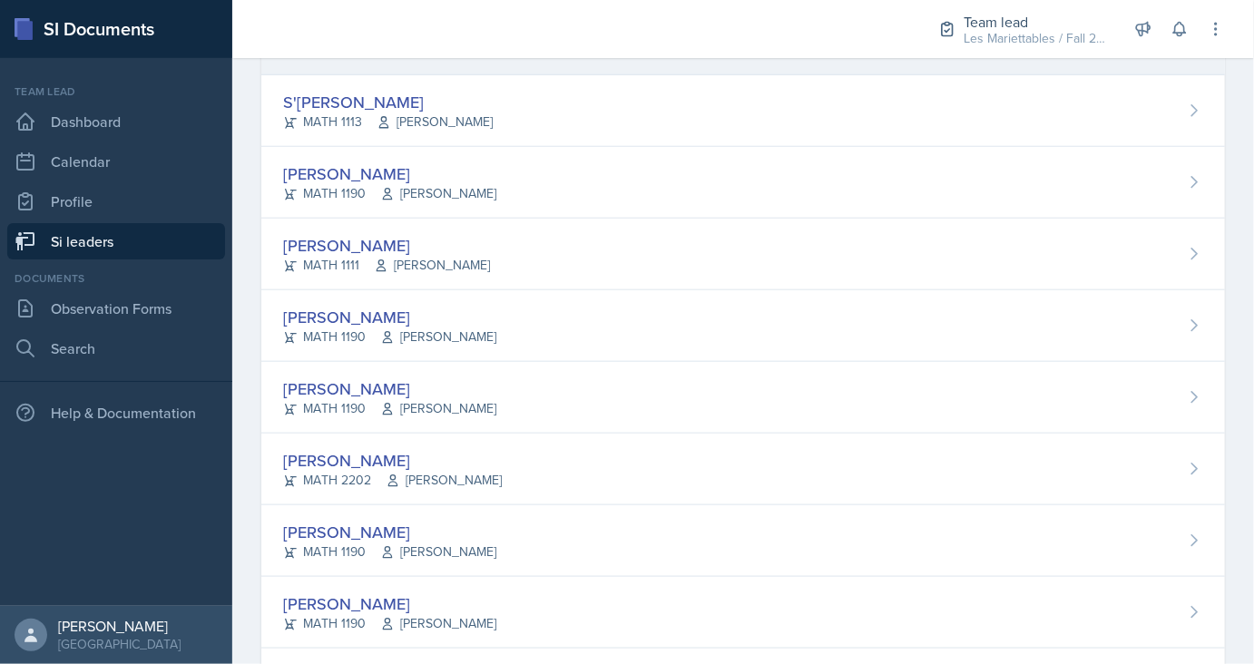
scroll to position [856, 0]
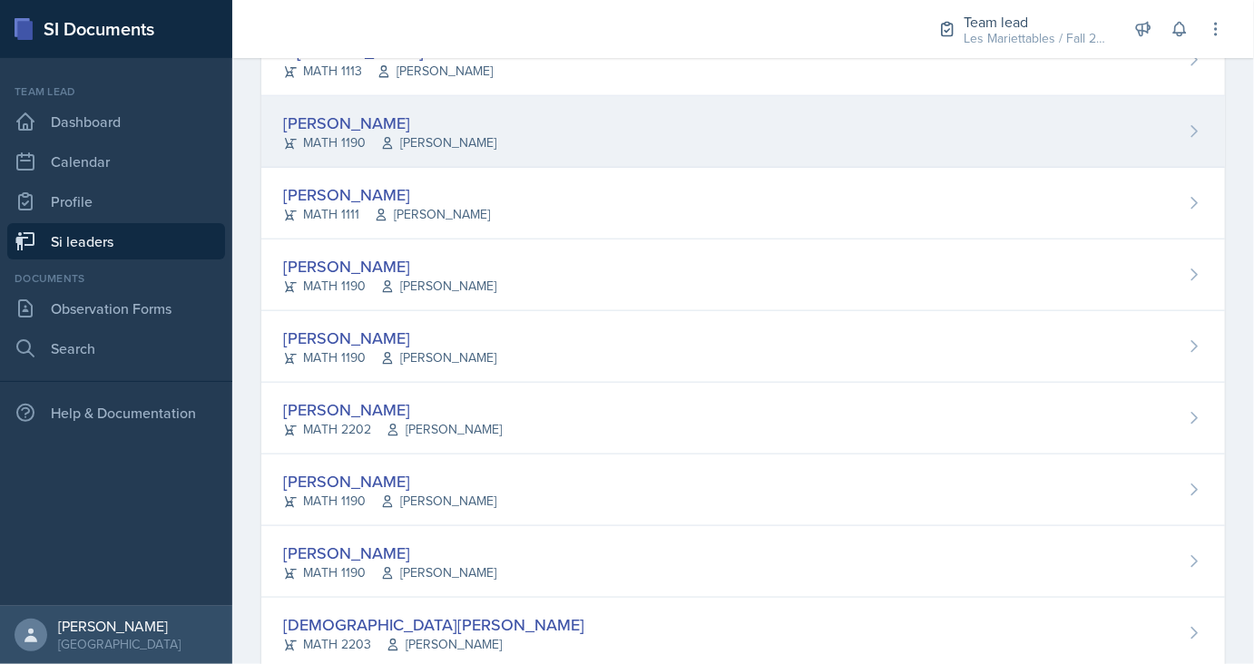
click at [403, 123] on div "[PERSON_NAME]" at bounding box center [389, 123] width 213 height 24
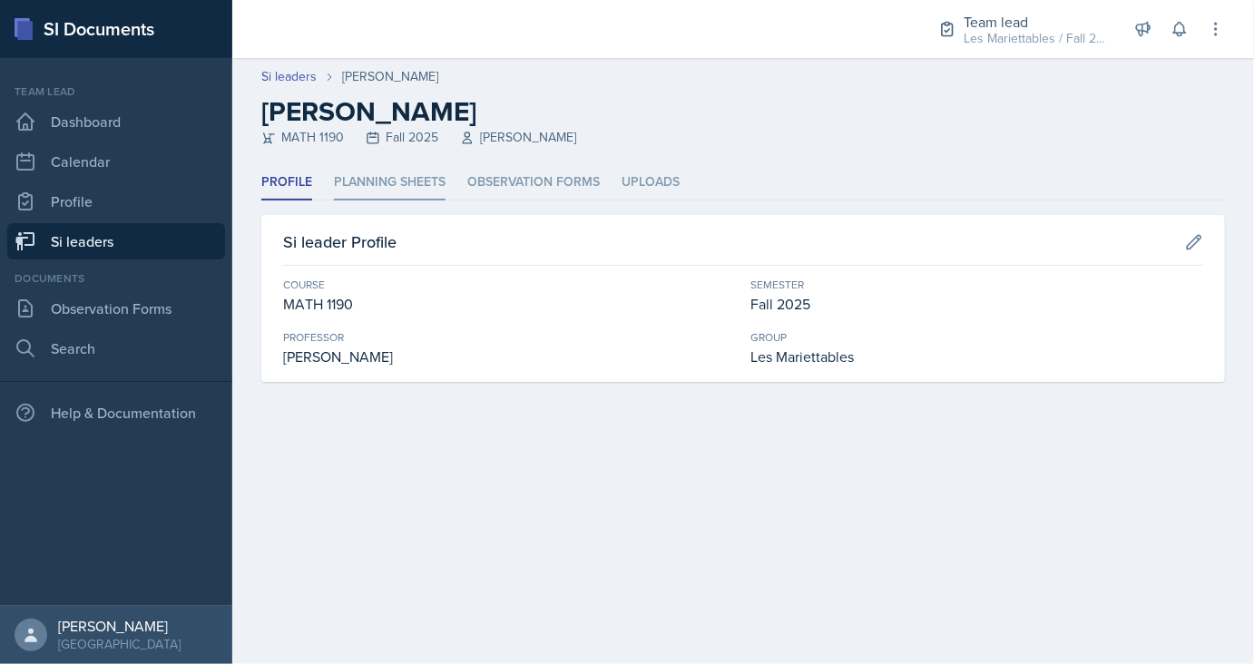
click at [403, 192] on li "Planning Sheets" at bounding box center [390, 182] width 112 height 35
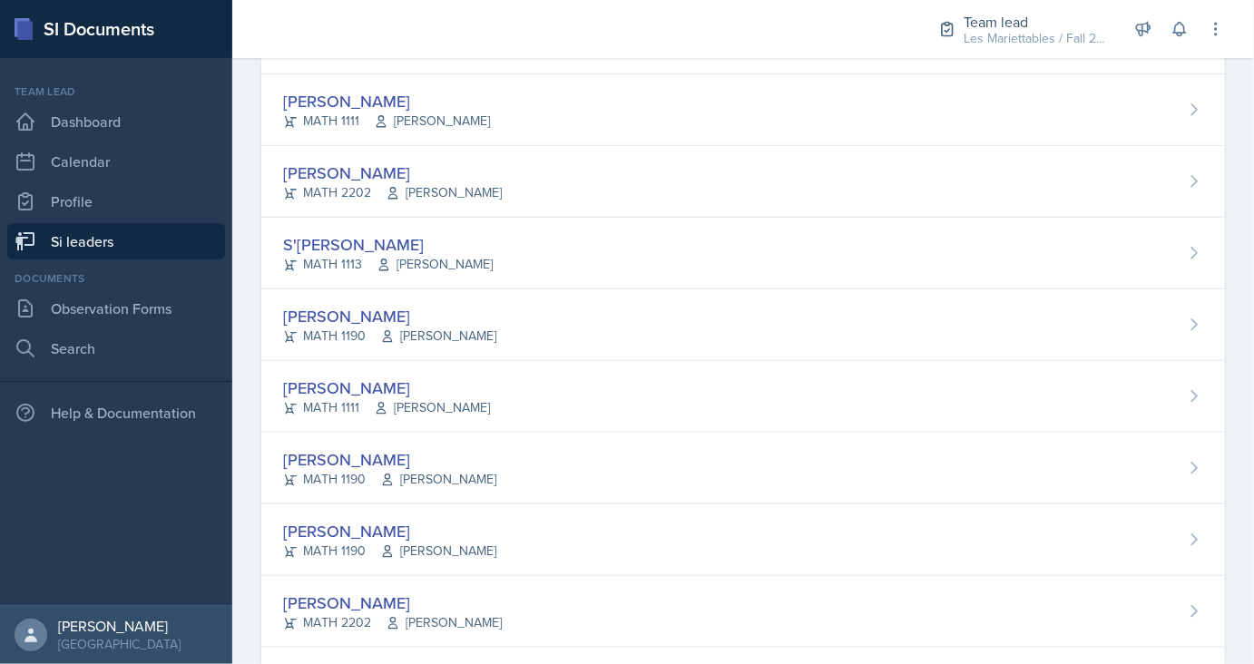
scroll to position [664, 0]
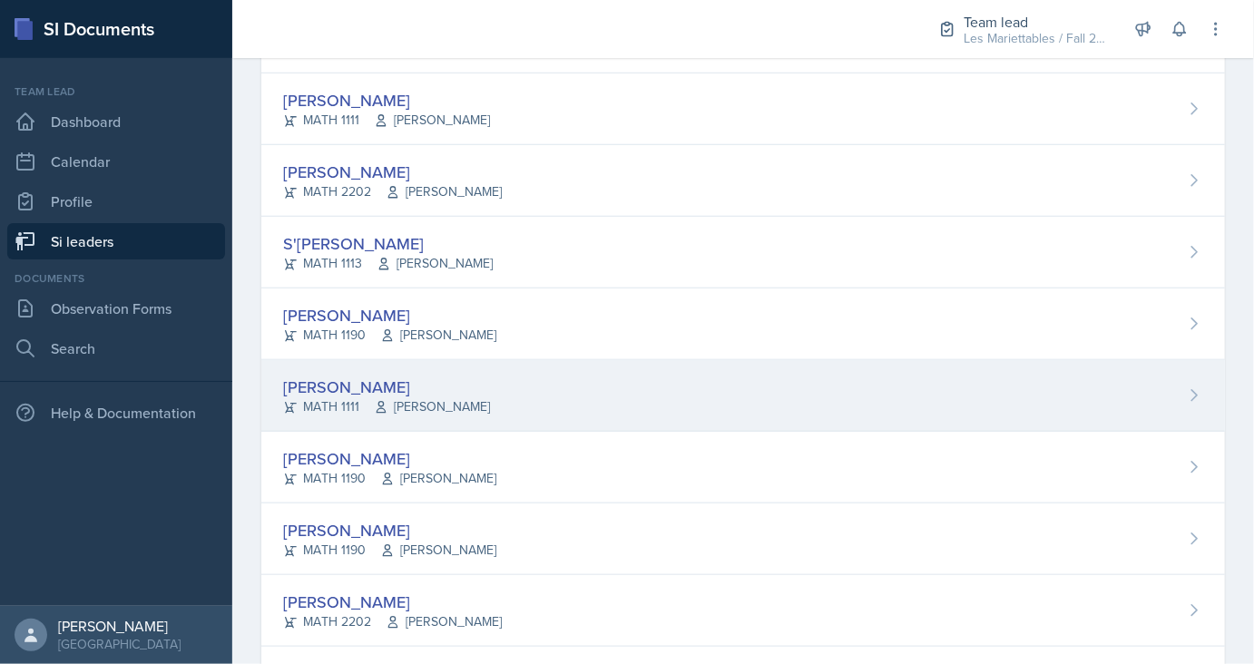
click at [359, 376] on div "[PERSON_NAME]" at bounding box center [386, 387] width 207 height 24
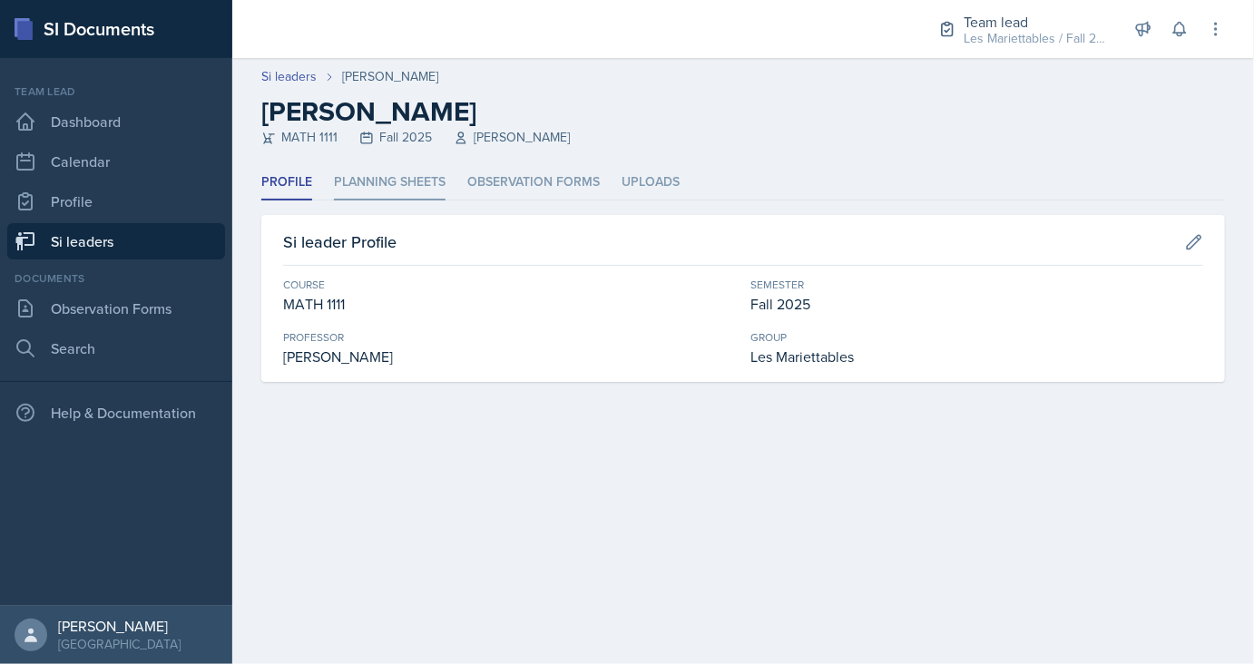
click at [415, 186] on li "Planning Sheets" at bounding box center [390, 182] width 112 height 35
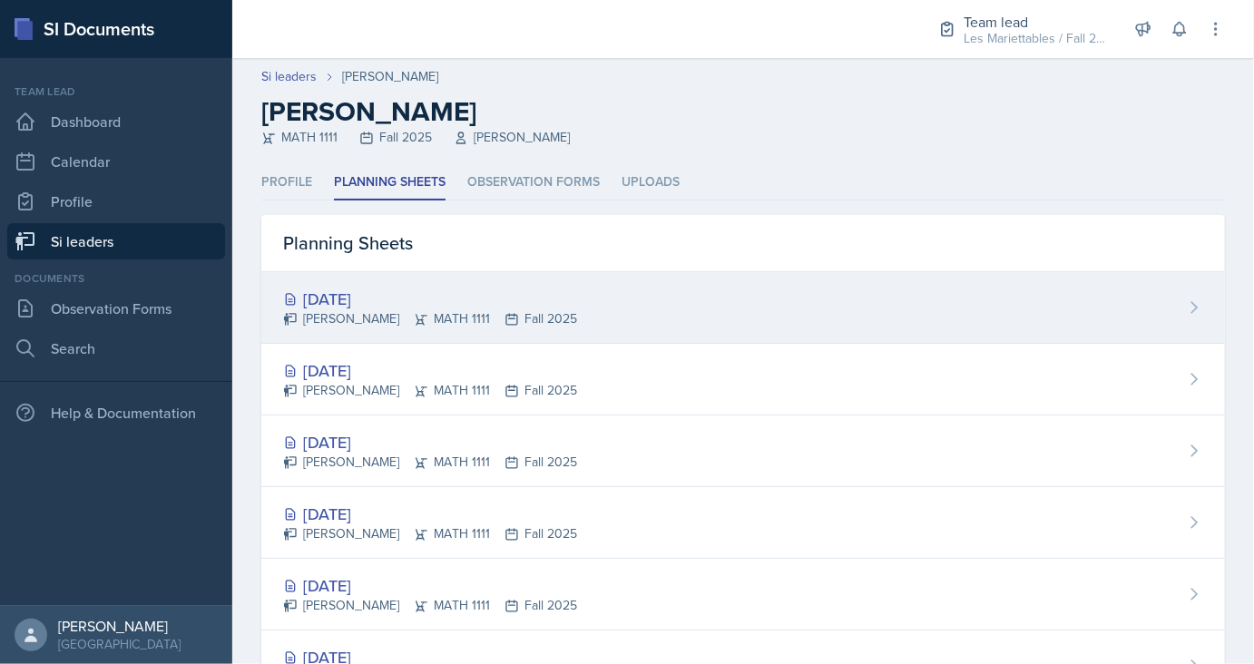
click at [385, 285] on div "[DATE] [PERSON_NAME] MATH 1111 Fall 2025" at bounding box center [742, 308] width 963 height 72
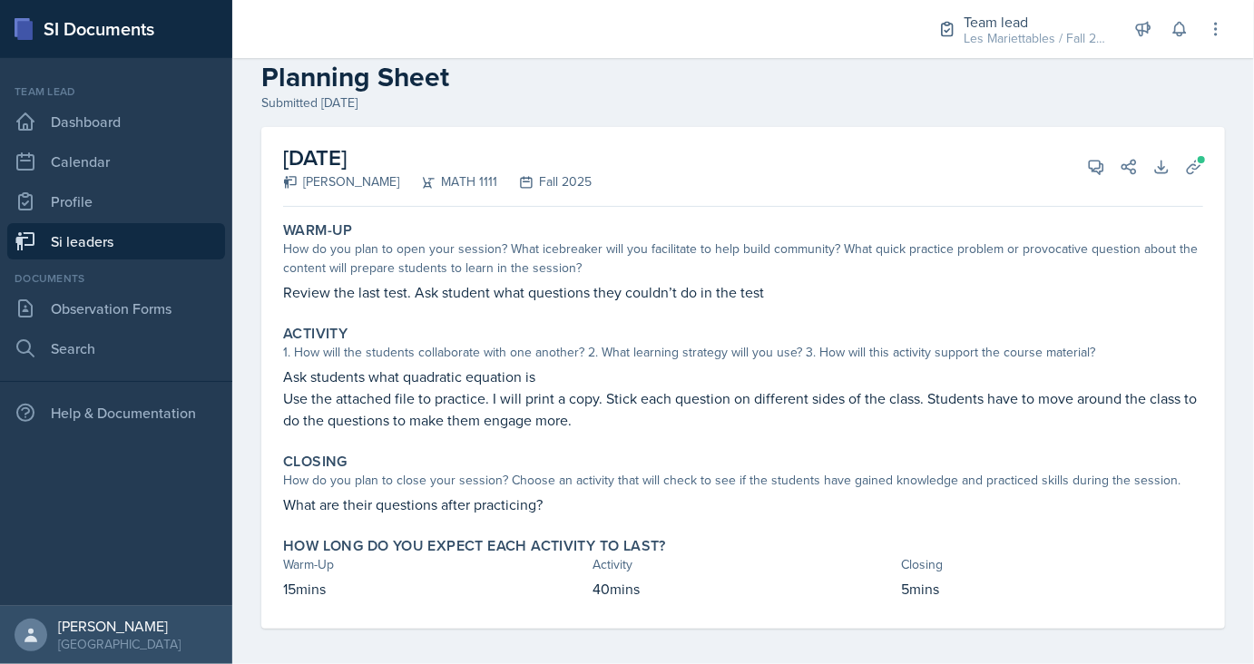
scroll to position [34, 0]
click at [1189, 166] on icon at bounding box center [1194, 167] width 14 height 14
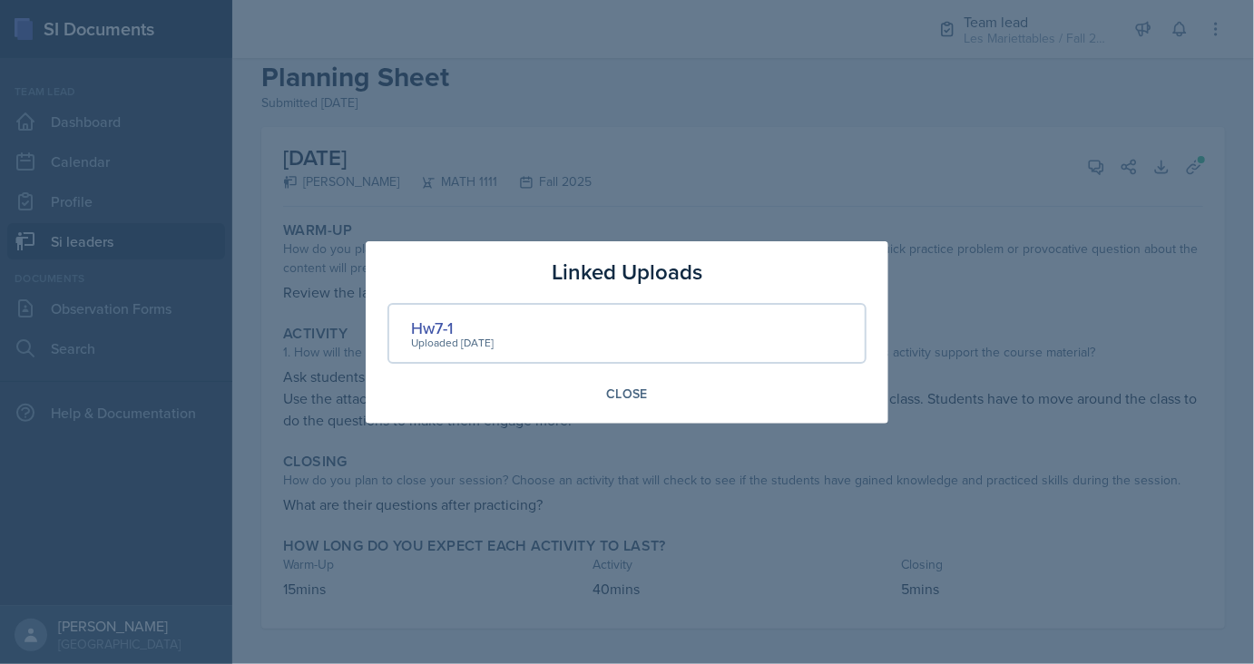
click at [454, 337] on div "Uploaded [DATE]" at bounding box center [452, 343] width 83 height 16
click at [443, 332] on div "Hw7-1" at bounding box center [452, 328] width 83 height 24
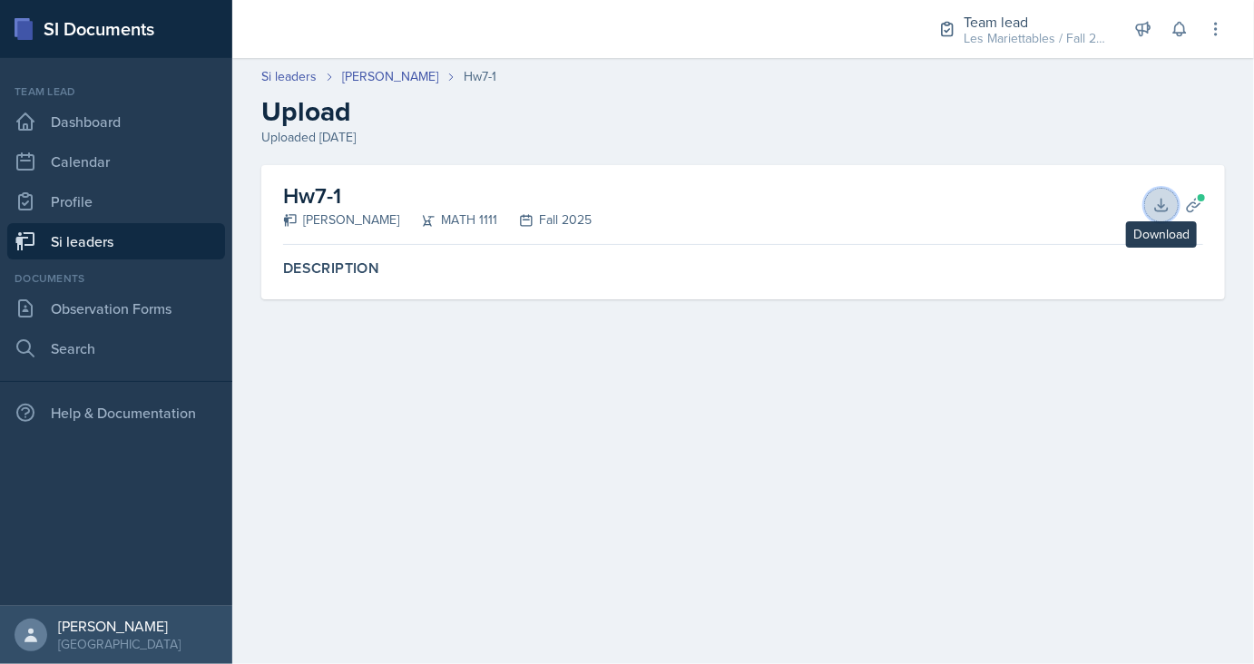
click at [1155, 218] on button "Download" at bounding box center [1161, 205] width 33 height 33
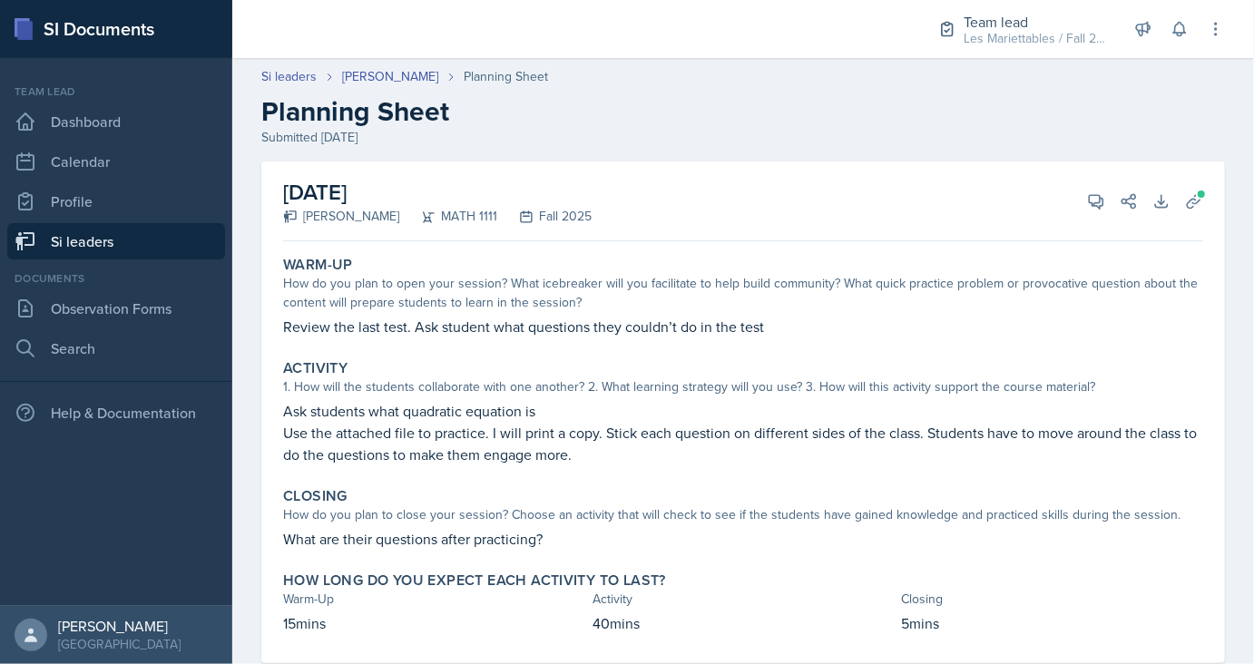
click at [1080, 214] on div "[DATE] [PERSON_NAME] MATH 1111 Fall 2025 View Comments Comments Send Share Down…" at bounding box center [743, 201] width 920 height 80
click at [1085, 209] on button "View Comments" at bounding box center [1096, 201] width 33 height 33
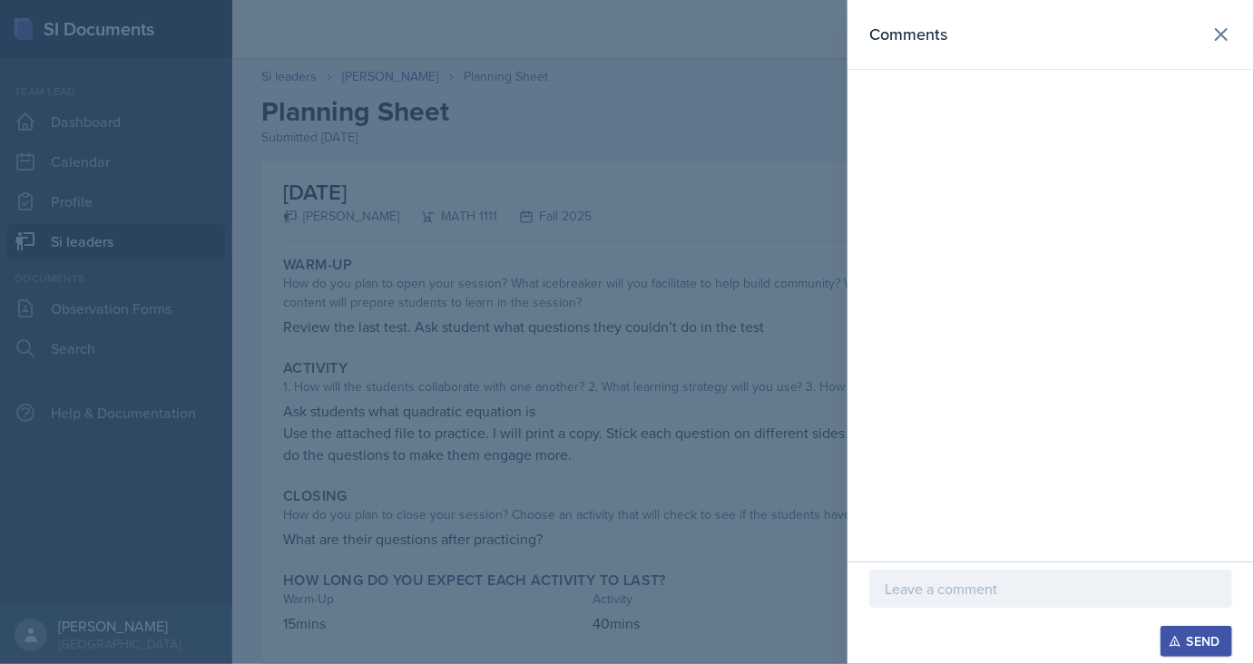
click at [980, 587] on p at bounding box center [1050, 589] width 332 height 22
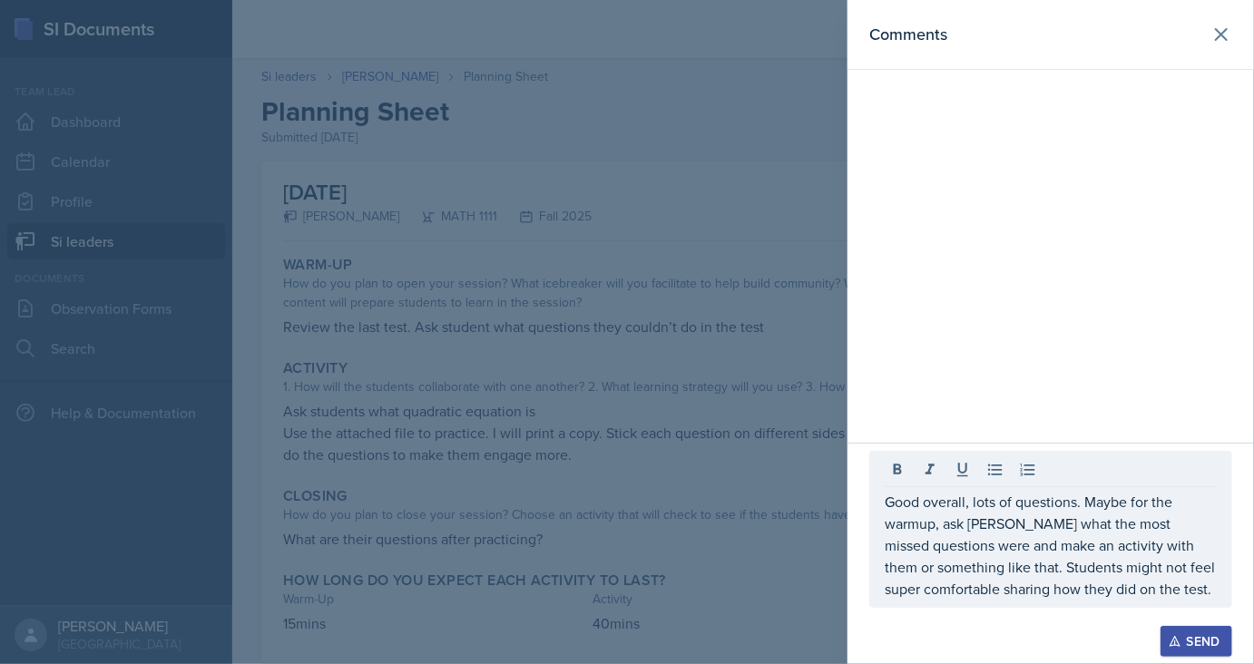
click at [1214, 636] on div "Send" at bounding box center [1196, 641] width 48 height 15
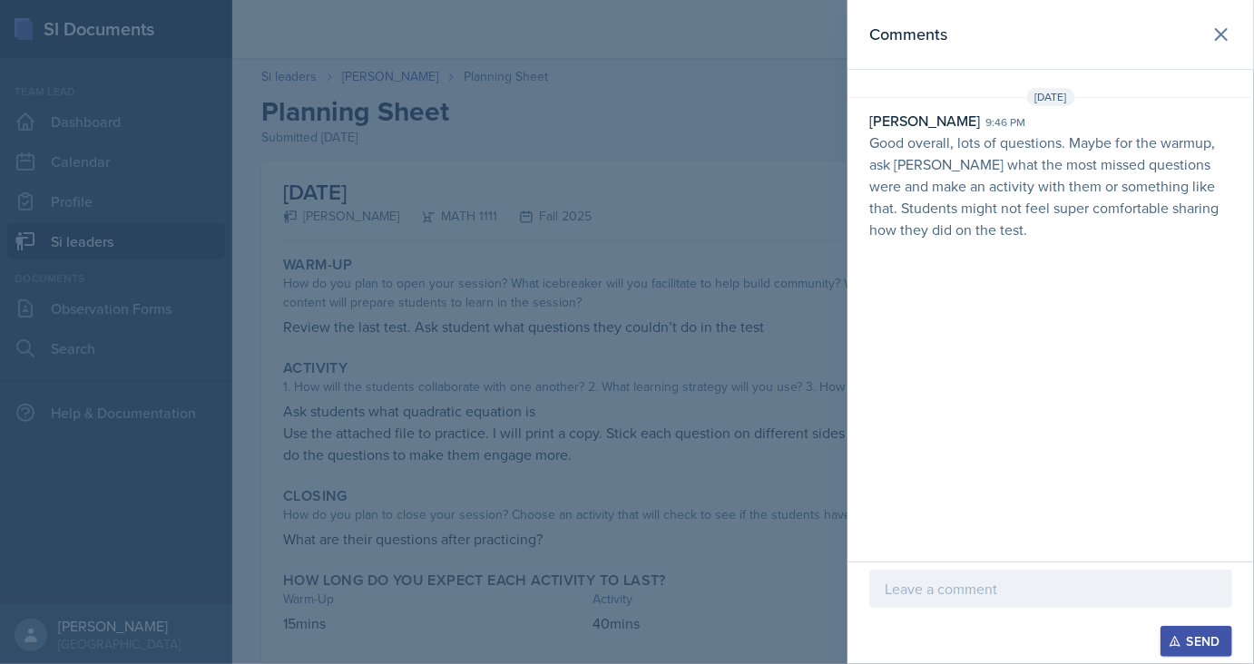
click at [436, 224] on div at bounding box center [627, 332] width 1254 height 664
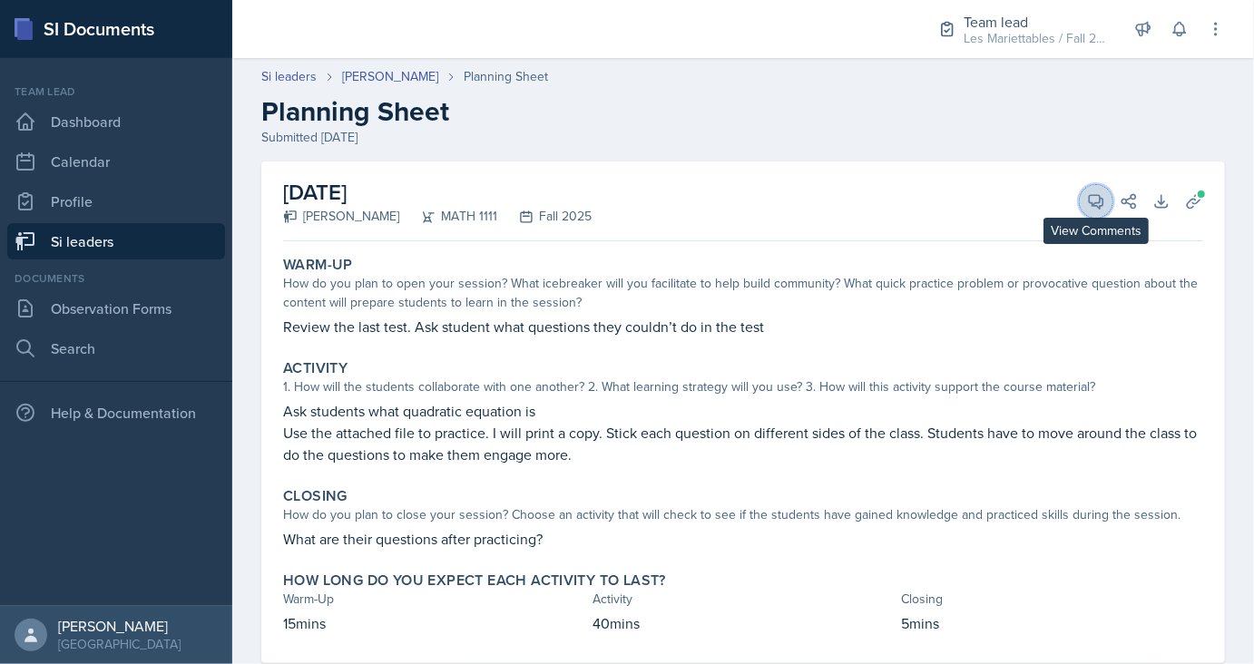
click at [1091, 196] on icon at bounding box center [1096, 201] width 18 height 18
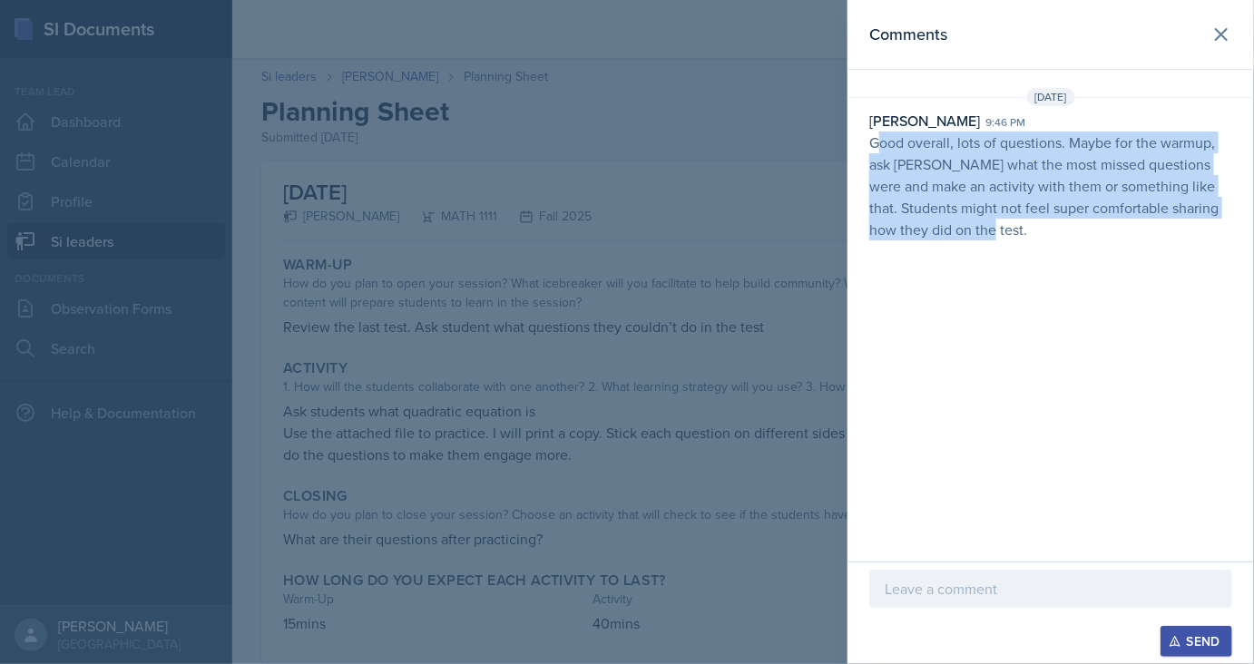
drag, startPoint x: 1044, startPoint y: 283, endPoint x: 877, endPoint y: 141, distance: 219.4
click at [877, 141] on div "Comments [DATE] [PERSON_NAME] 9:46 pm Good overall, lots of questions. Maybe fo…" at bounding box center [1050, 281] width 406 height 562
copy p "ood overall, lots of questions. Maybe for the warmup, ask [PERSON_NAME] what th…"
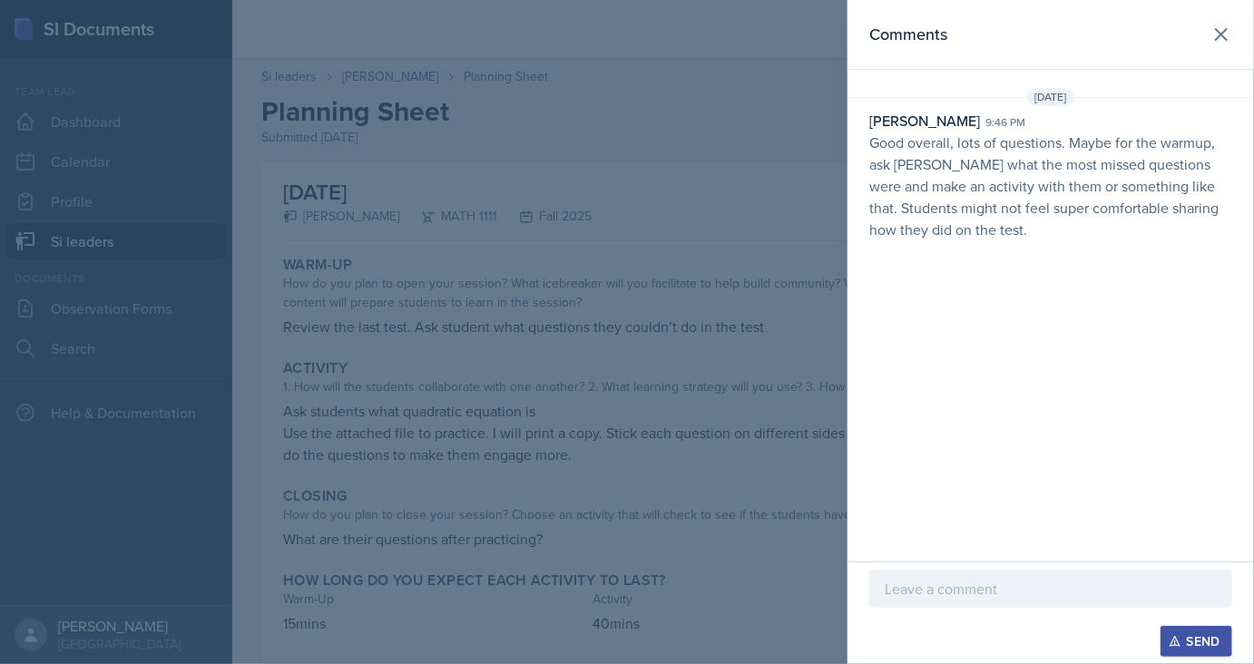
click at [463, 271] on div at bounding box center [627, 332] width 1254 height 664
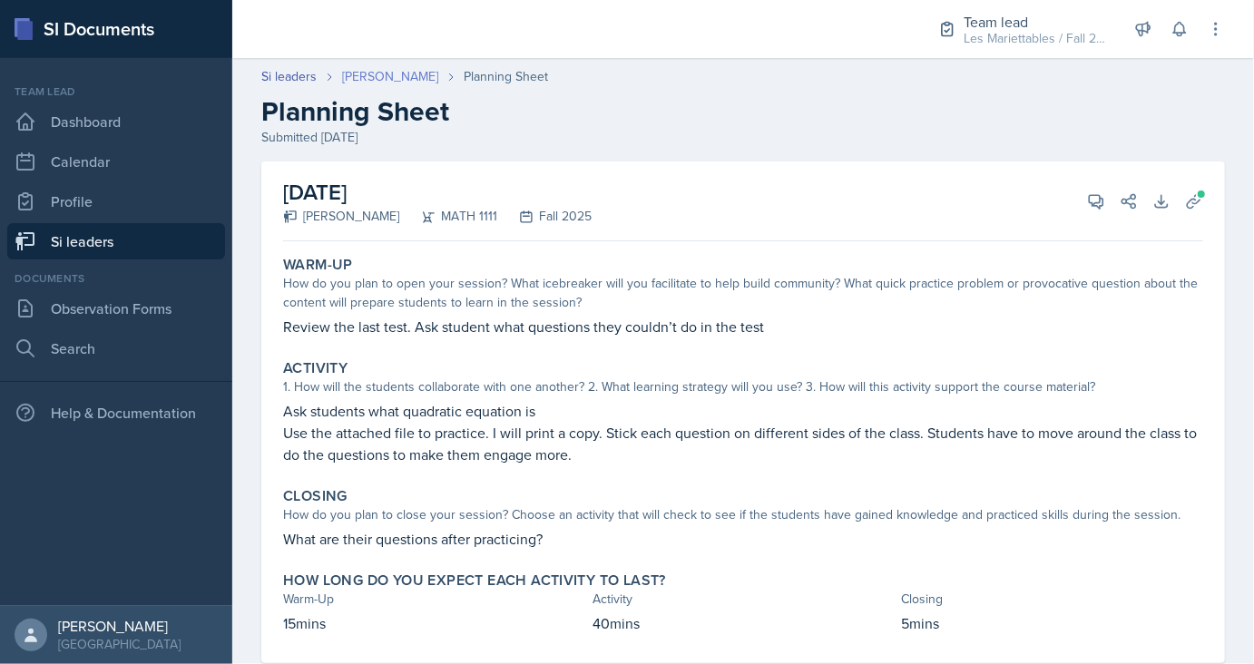
click at [373, 81] on link "[PERSON_NAME]" at bounding box center [390, 76] width 96 height 19
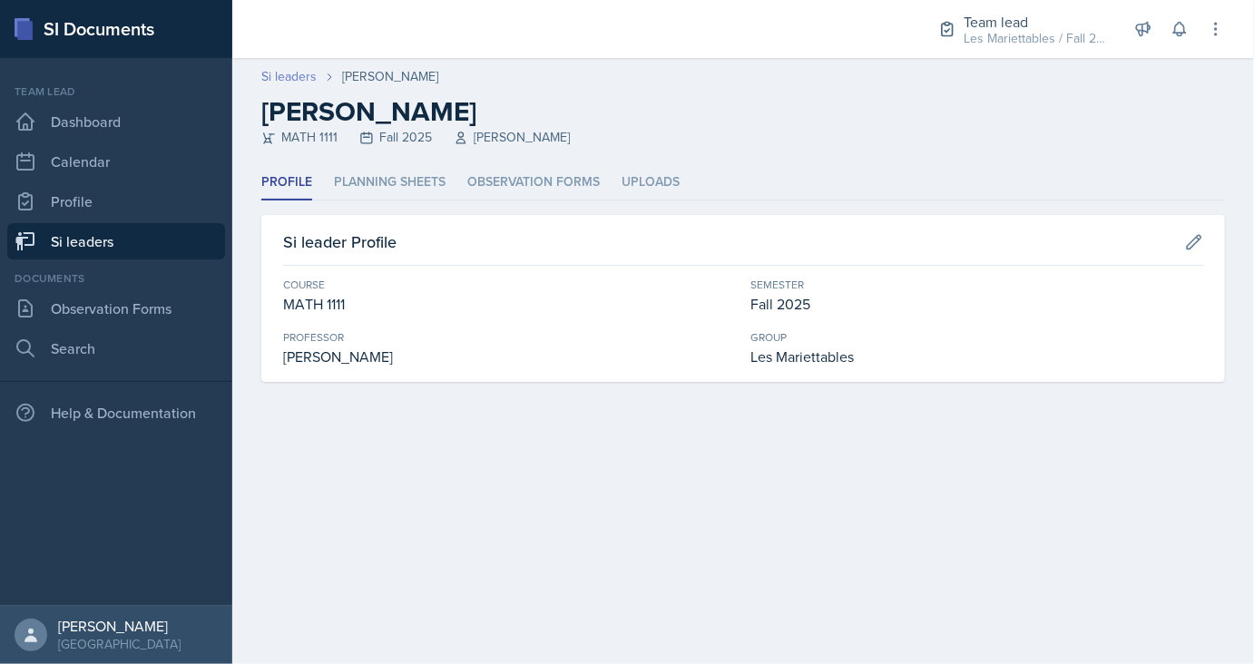
click at [290, 84] on link "Si leaders" at bounding box center [288, 76] width 55 height 19
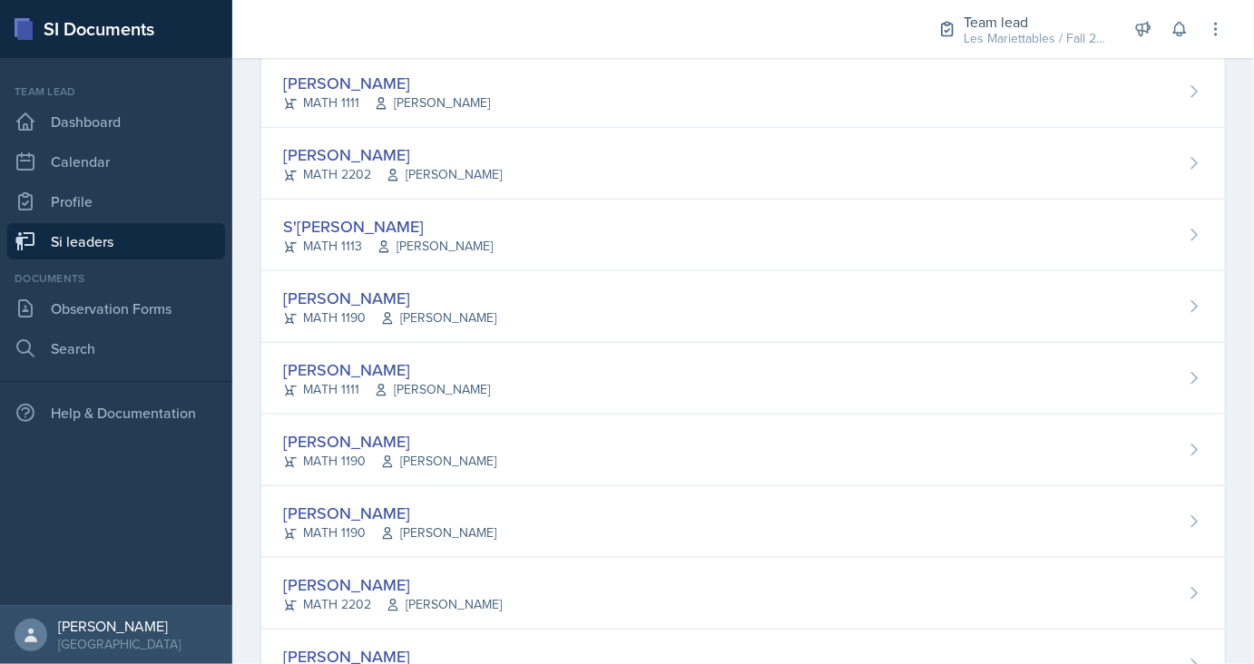
scroll to position [682, 0]
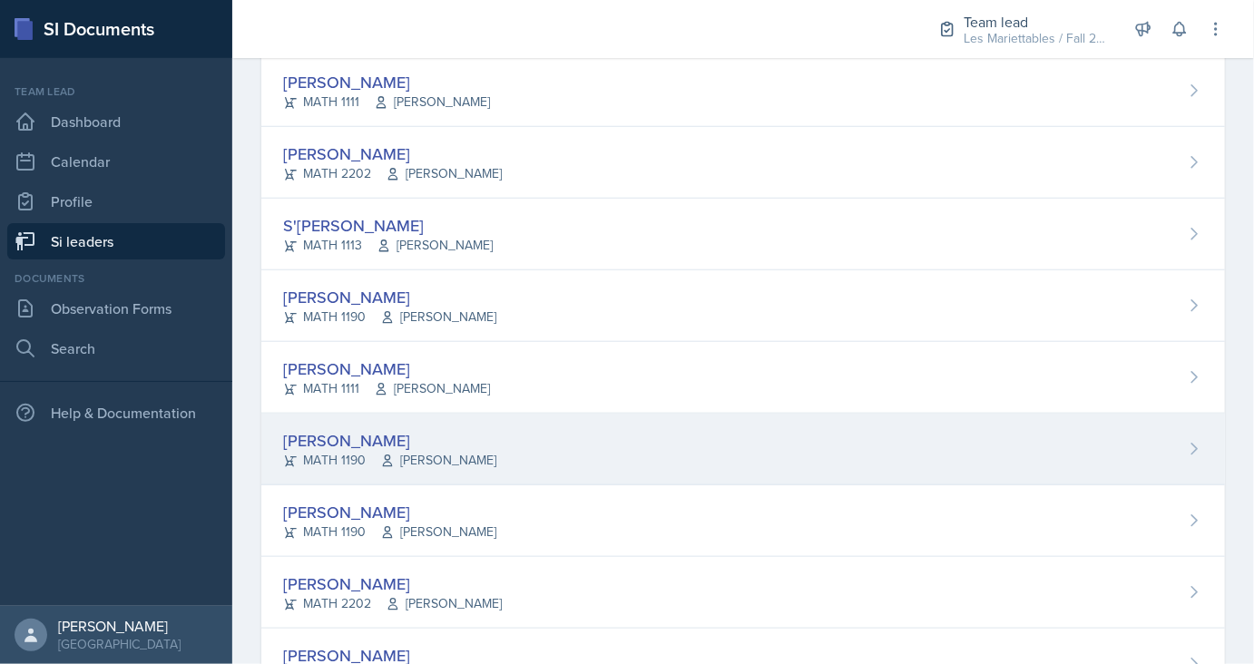
click at [350, 436] on div "[PERSON_NAME]" at bounding box center [389, 440] width 213 height 24
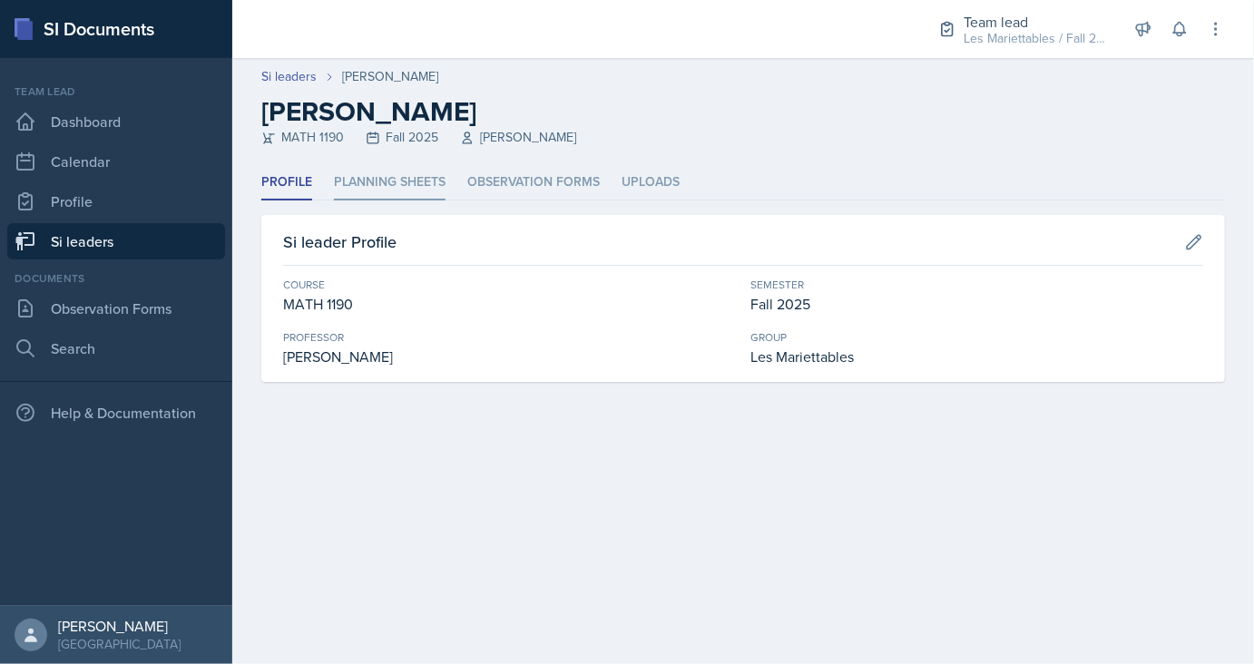
click at [404, 185] on li "Planning Sheets" at bounding box center [390, 182] width 112 height 35
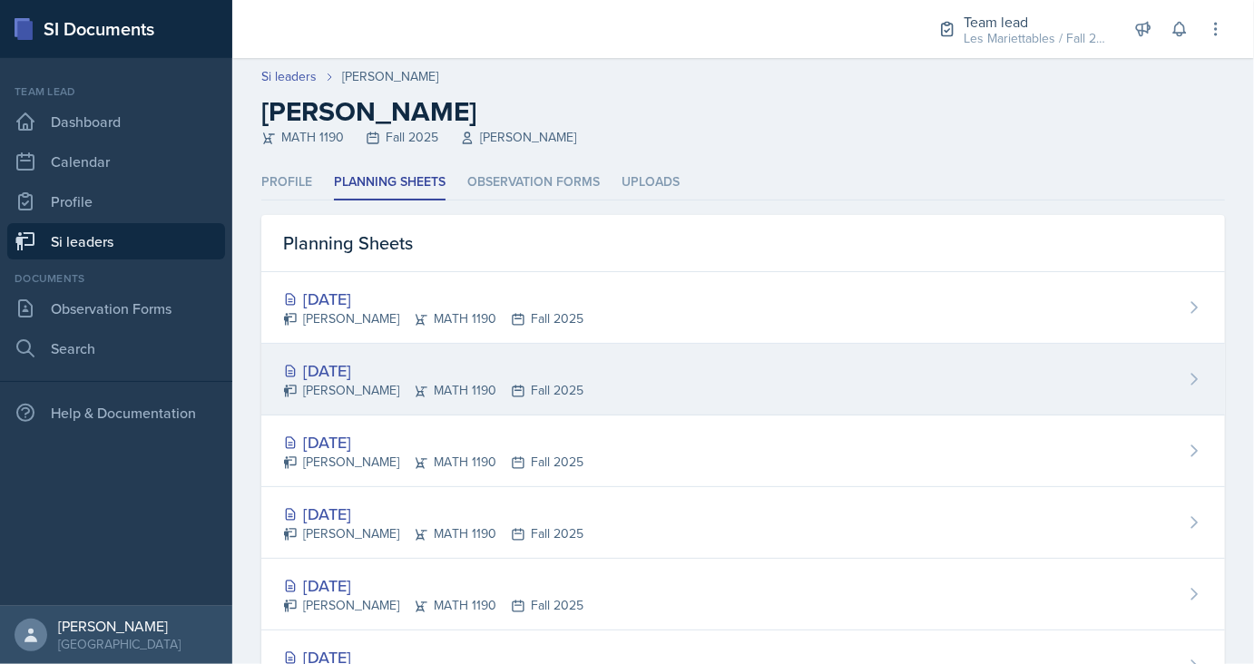
click at [349, 364] on div "[DATE]" at bounding box center [433, 370] width 300 height 24
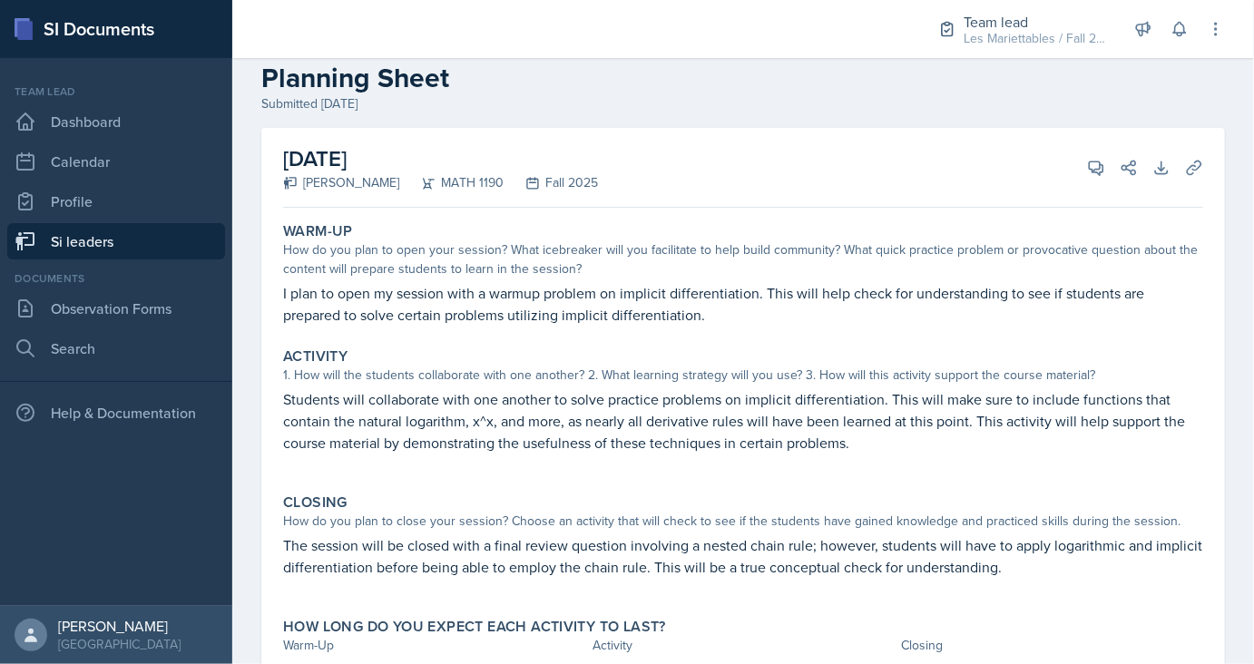
scroll to position [93, 0]
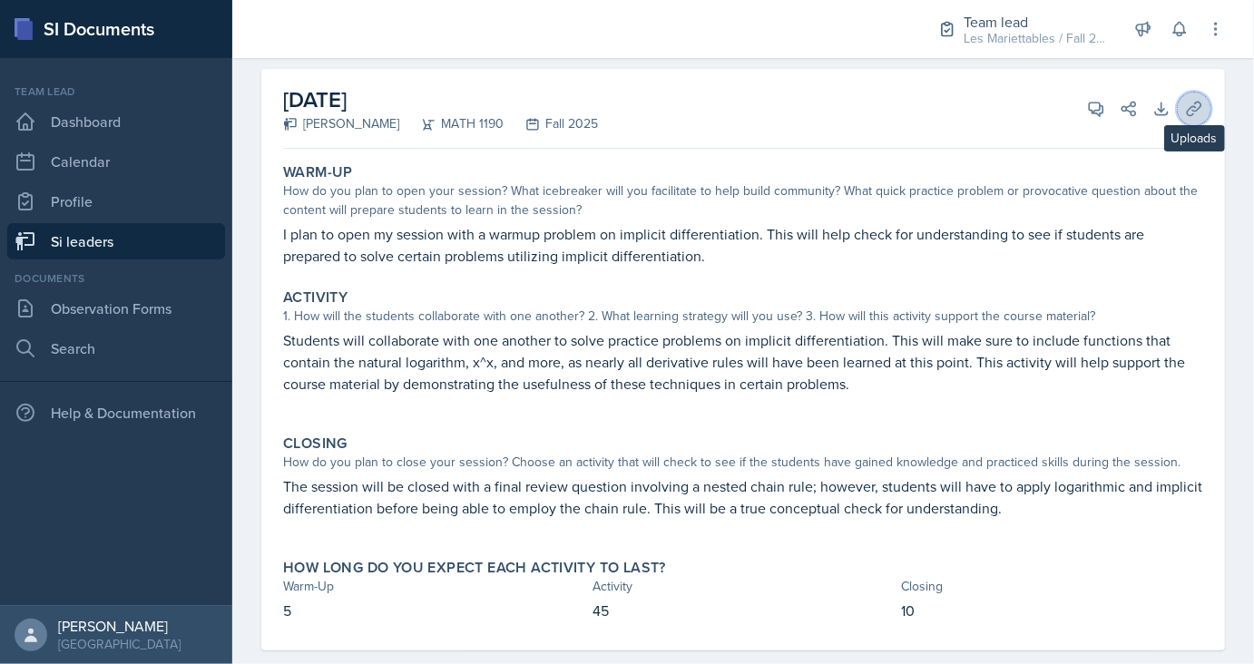
click at [1187, 103] on icon at bounding box center [1194, 109] width 18 height 18
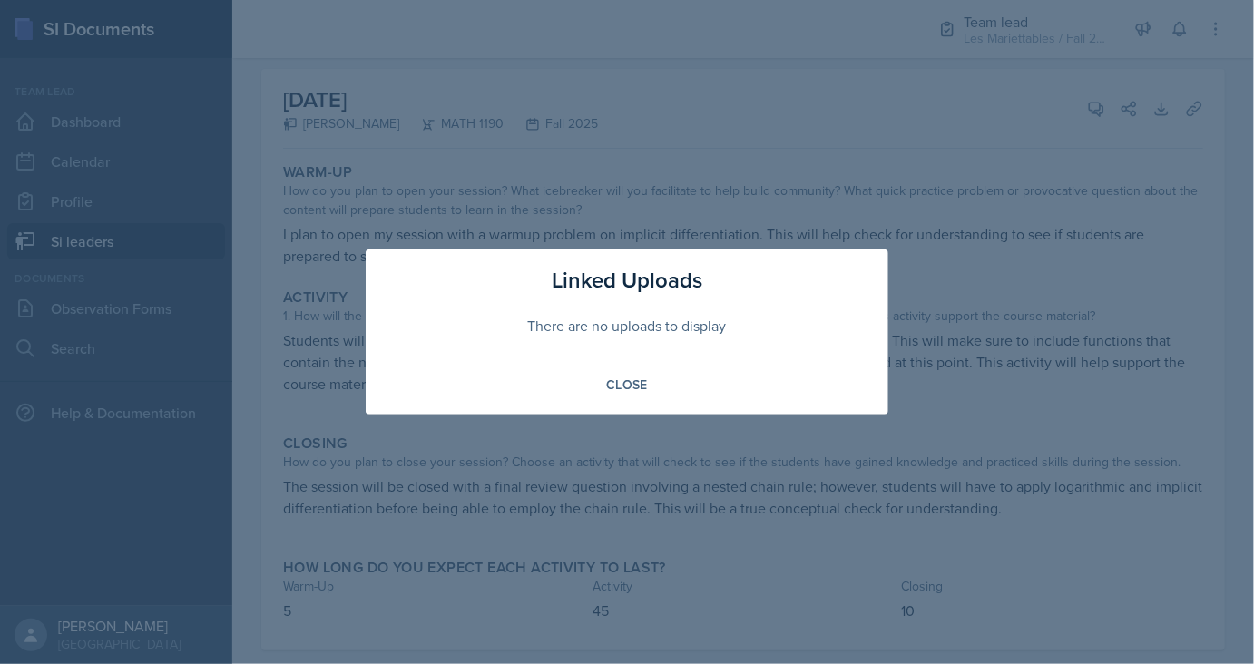
click at [894, 310] on div at bounding box center [627, 332] width 1254 height 664
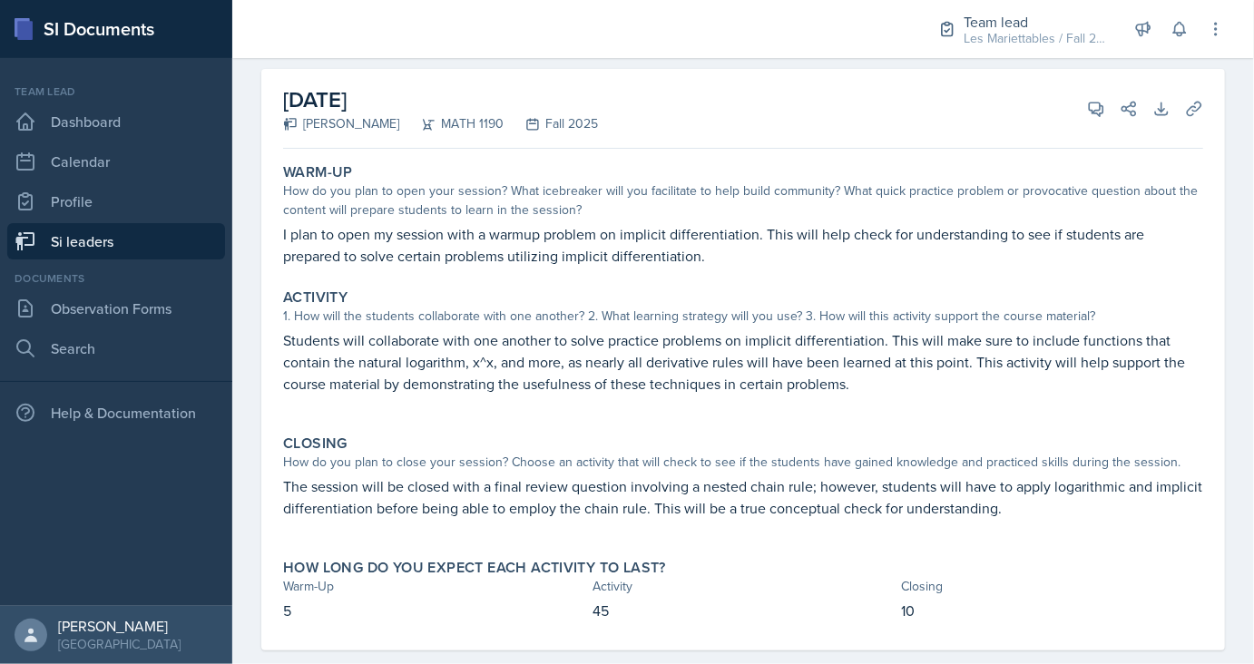
click at [1041, 302] on div "Activity" at bounding box center [743, 297] width 920 height 18
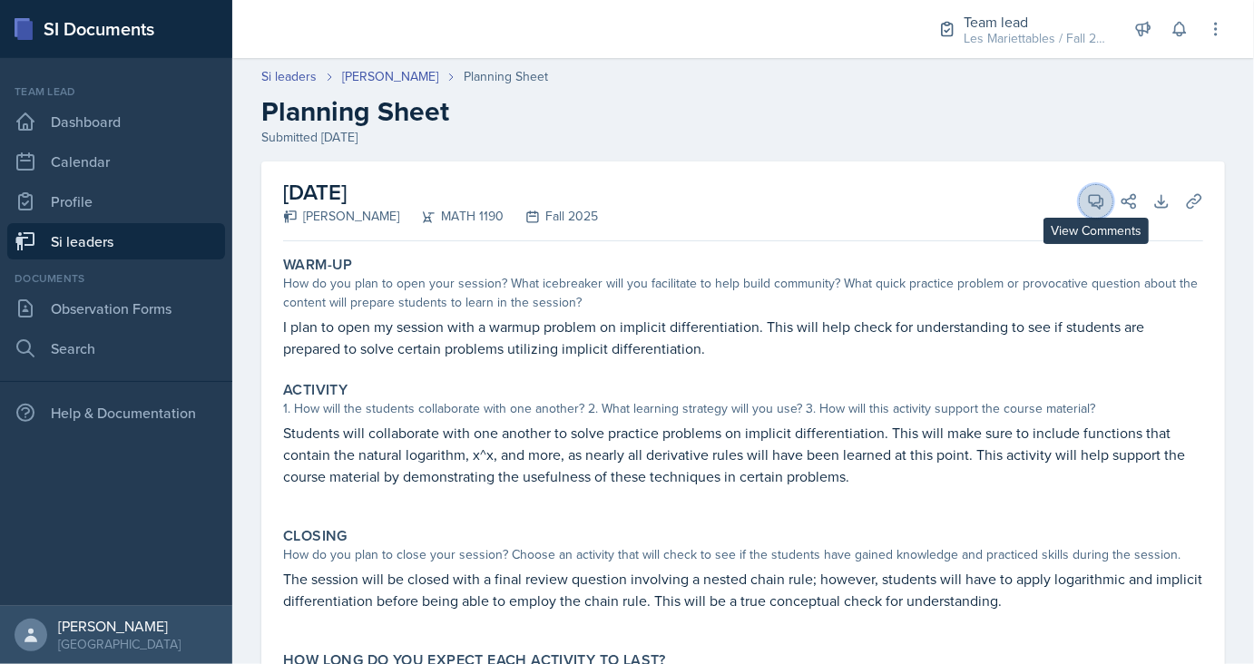
click at [1087, 204] on icon at bounding box center [1096, 201] width 18 height 18
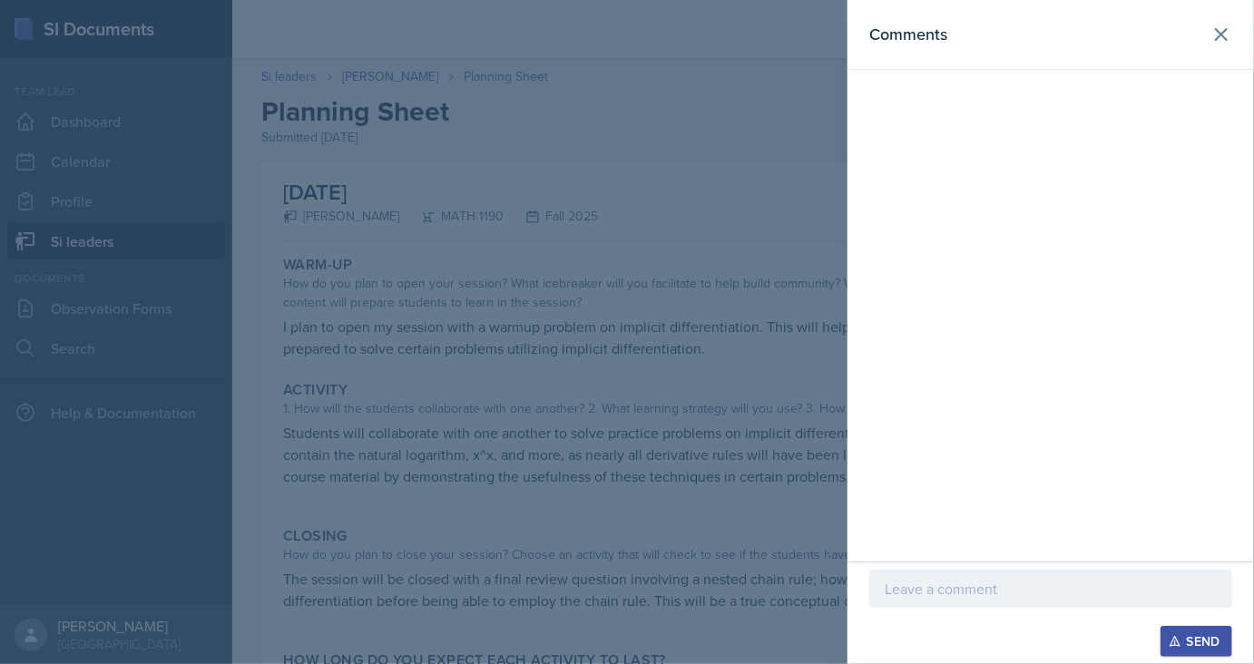
click at [1014, 586] on p at bounding box center [1050, 589] width 332 height 22
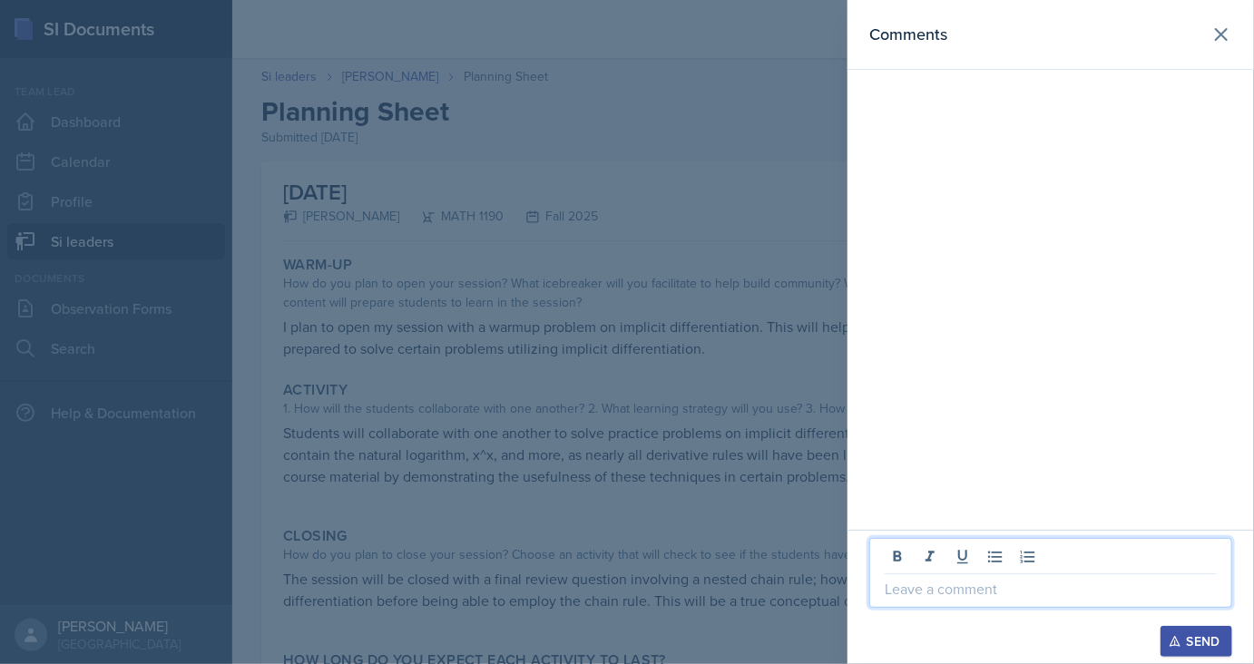
click at [716, 562] on div at bounding box center [627, 332] width 1254 height 664
